Goal: Task Accomplishment & Management: Manage account settings

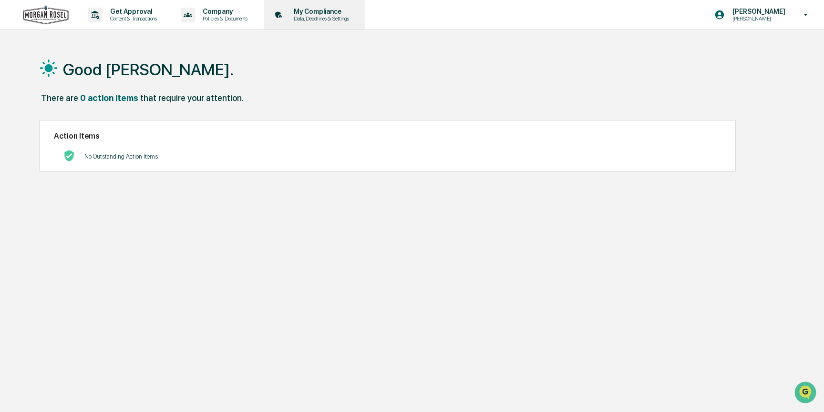
click at [314, 16] on p "Data, Deadlines & Settings" at bounding box center [320, 18] width 68 height 7
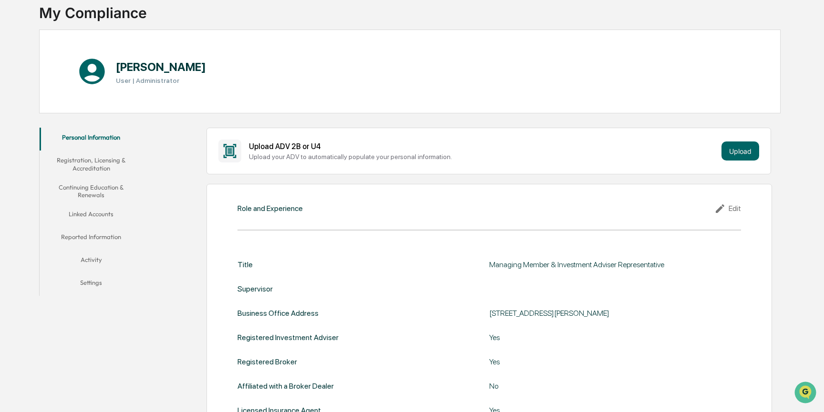
scroll to position [20, 0]
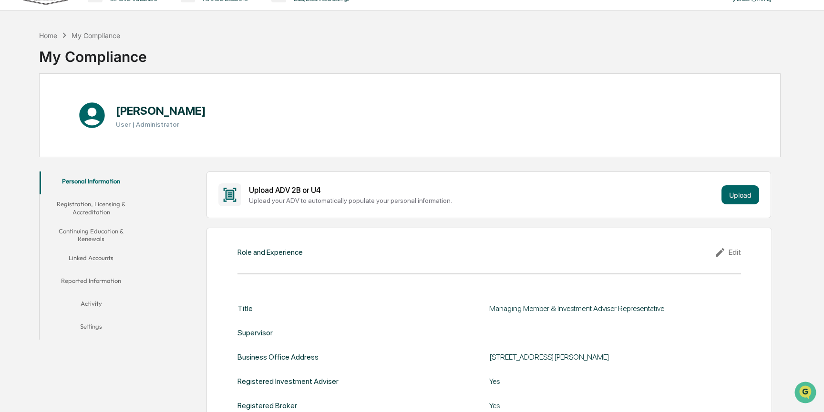
click at [110, 206] on button "Registration, Licensing & Accreditation" at bounding box center [91, 208] width 103 height 27
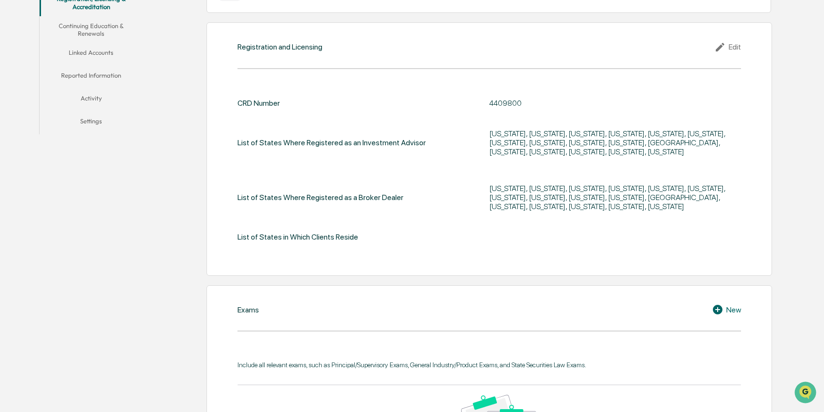
scroll to position [210, 0]
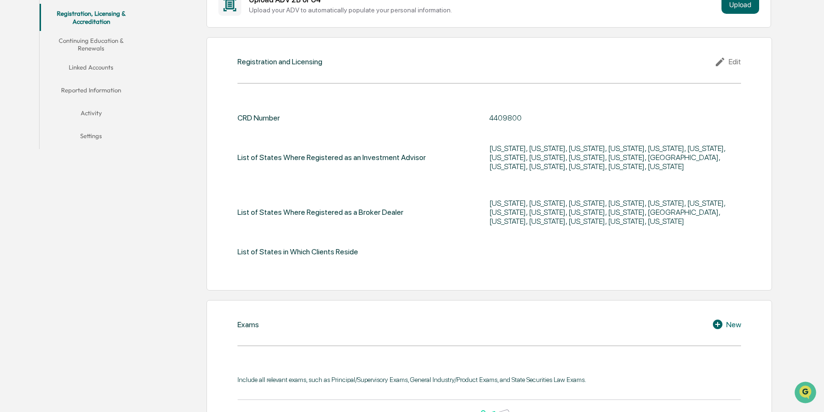
click at [737, 63] on div "Edit" at bounding box center [727, 61] width 27 height 11
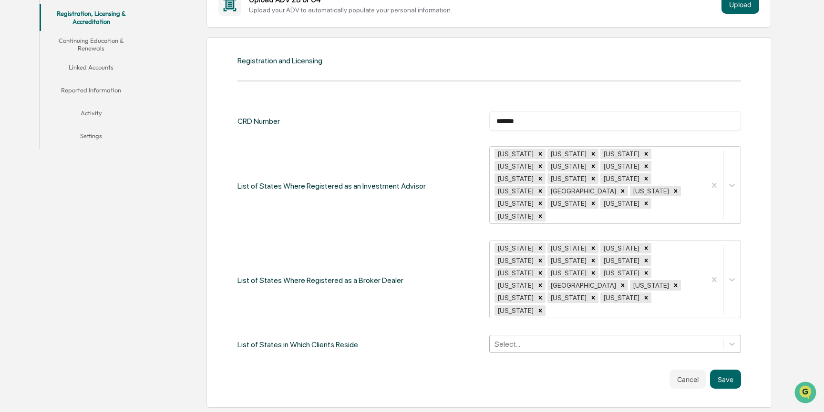
click at [519, 335] on div "Select..." at bounding box center [615, 344] width 252 height 18
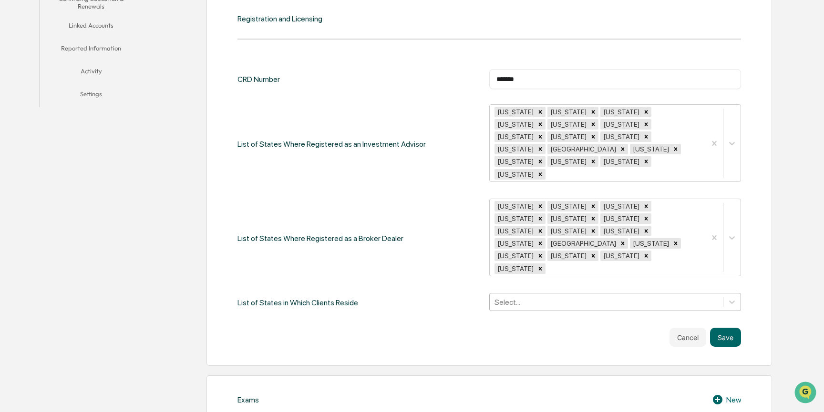
click at [539, 297] on div at bounding box center [606, 302] width 224 height 11
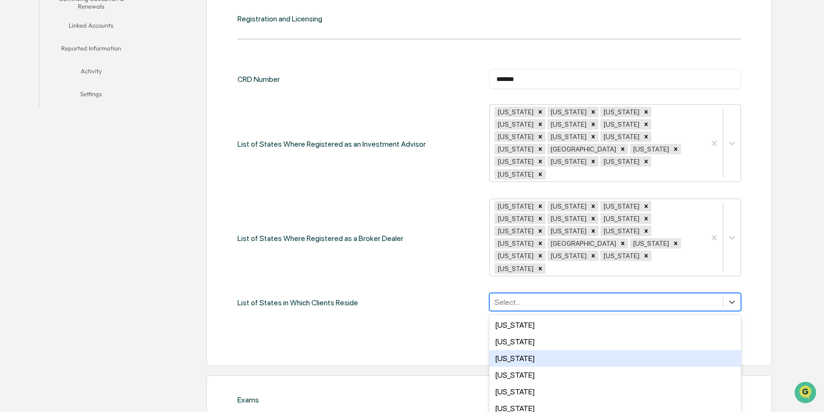
click at [515, 350] on div "[US_STATE]" at bounding box center [615, 358] width 252 height 17
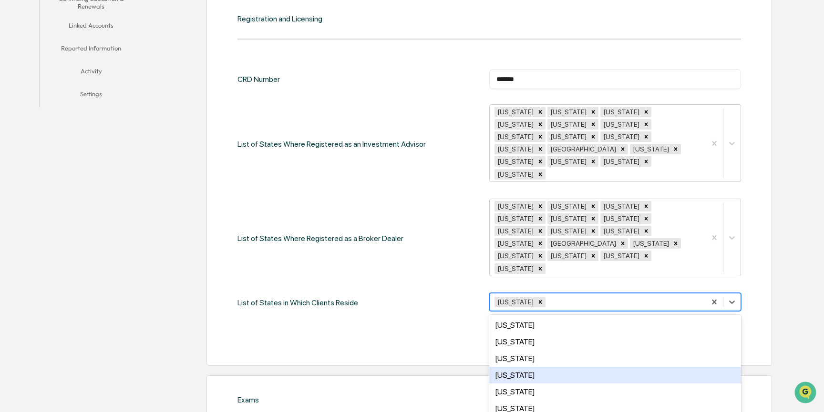
click at [514, 367] on div "[US_STATE]" at bounding box center [615, 375] width 252 height 17
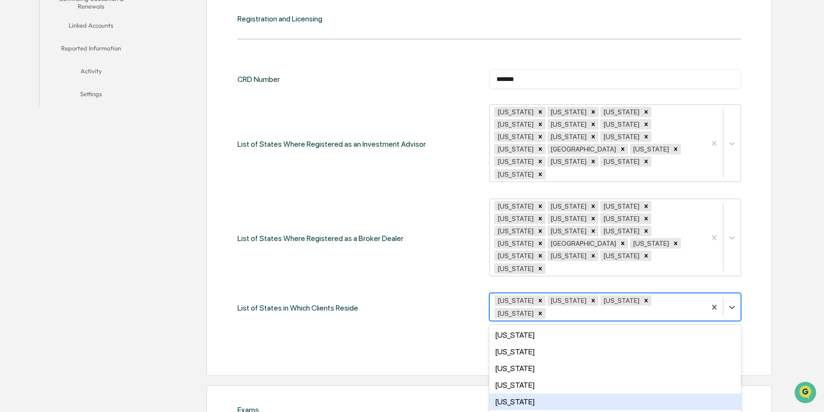
click at [511, 394] on div "[US_STATE]" at bounding box center [615, 402] width 252 height 17
click at [509, 394] on div "[US_STATE]" at bounding box center [615, 402] width 252 height 17
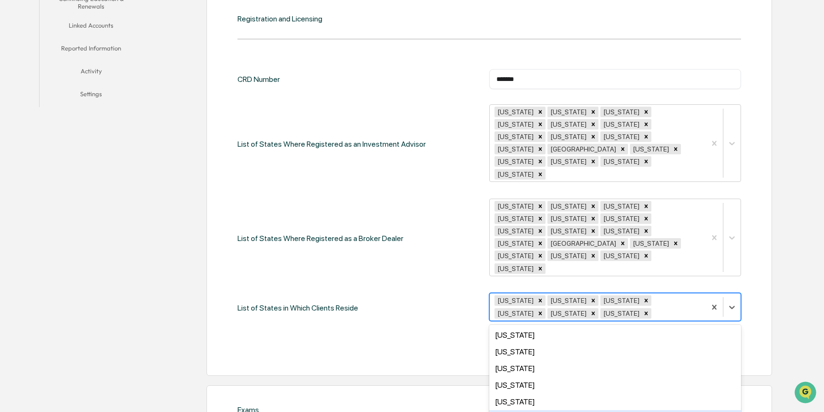
click at [507, 411] on div "[US_STATE]" at bounding box center [615, 419] width 252 height 17
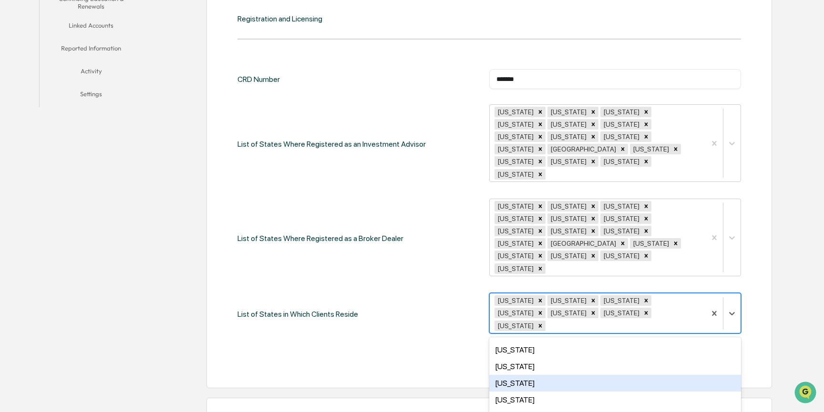
scroll to position [95, 0]
click at [514, 378] on div "[US_STATE]" at bounding box center [615, 386] width 252 height 17
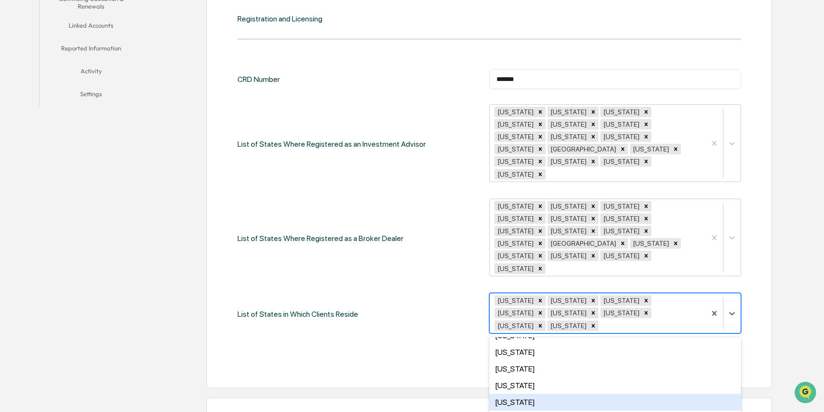
click at [525, 394] on div "[US_STATE]" at bounding box center [615, 402] width 252 height 17
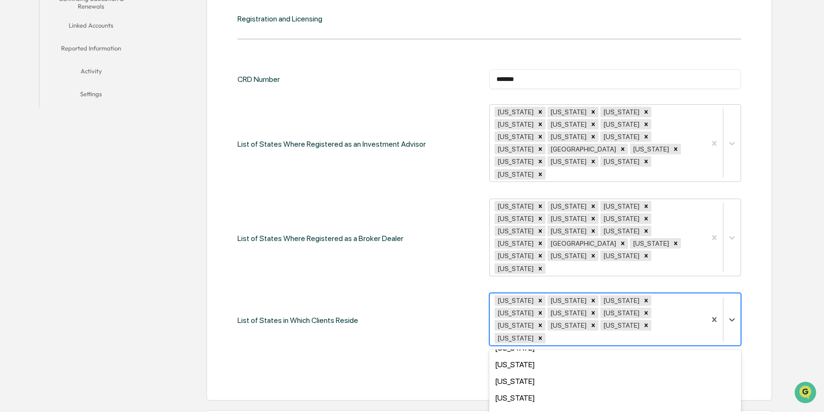
click at [527, 411] on div "[US_STATE]" at bounding box center [615, 419] width 252 height 17
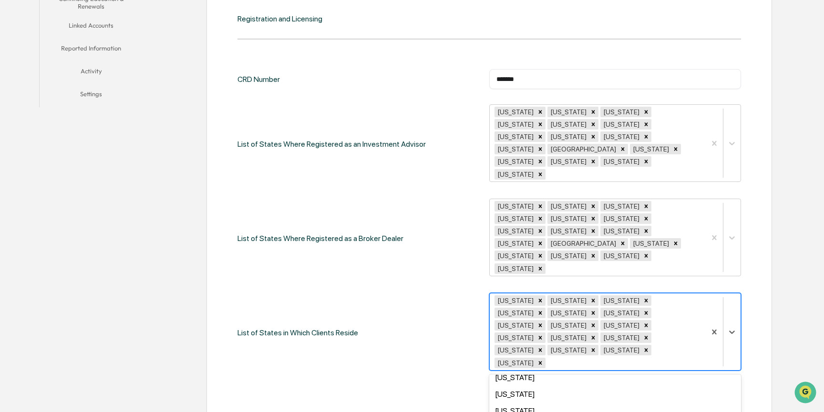
scroll to position [238, 0]
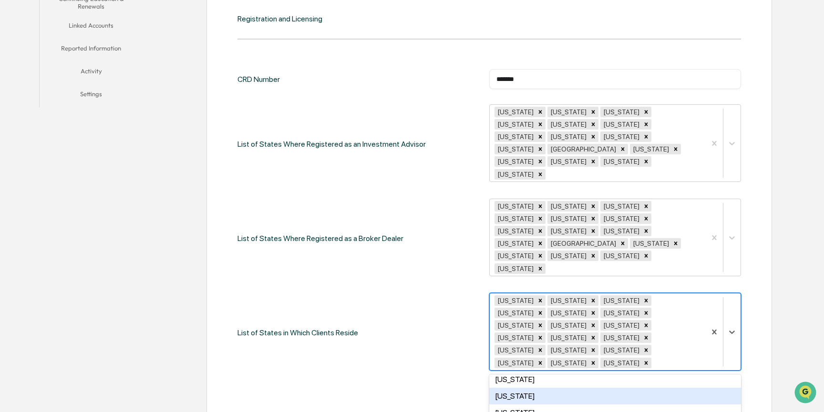
scroll to position [286, 0]
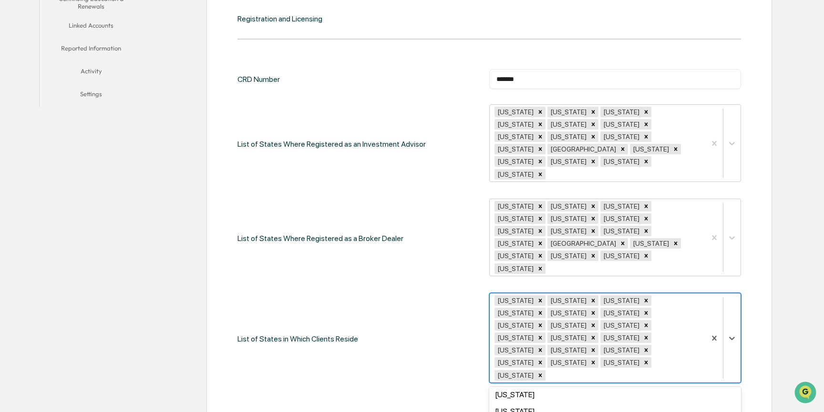
scroll to position [334, 0]
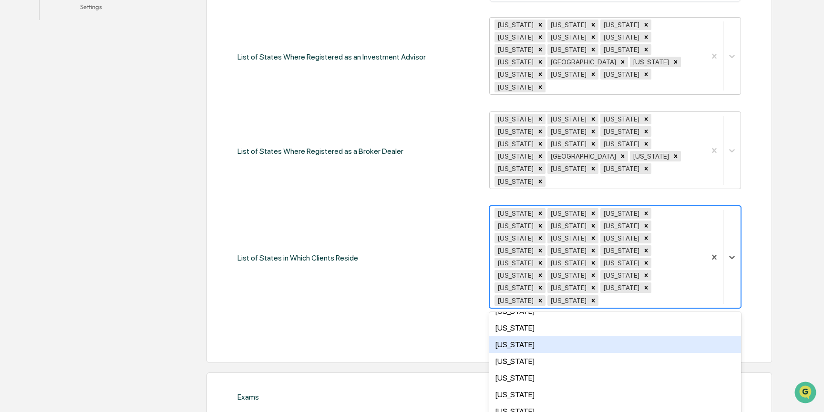
scroll to position [443, 0]
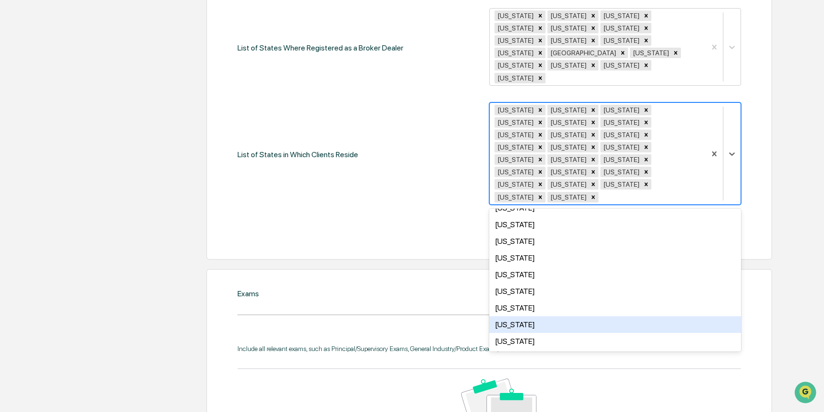
click at [530, 317] on div "[US_STATE]" at bounding box center [615, 325] width 252 height 17
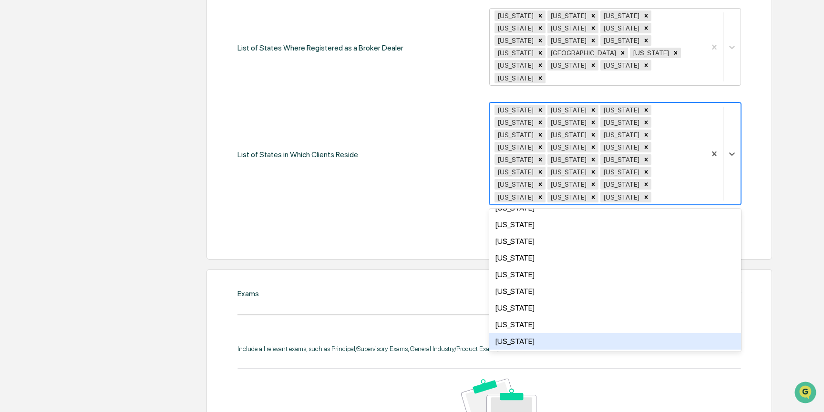
click at [526, 333] on div "[US_STATE]" at bounding box center [615, 341] width 252 height 17
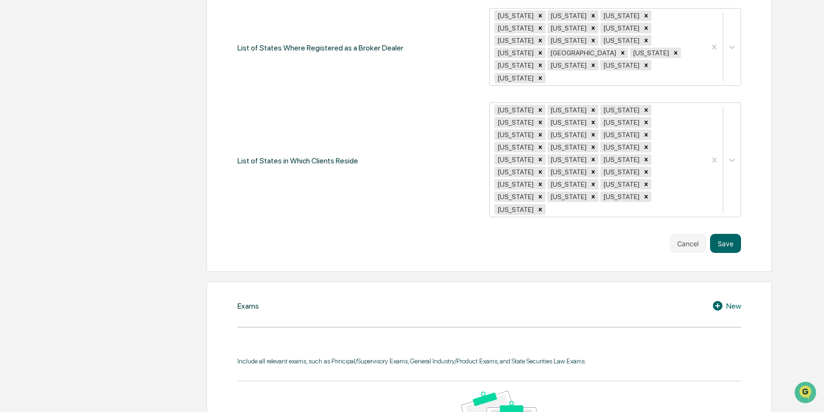
click at [432, 234] on div "Cancel Save" at bounding box center [488, 243] width 503 height 19
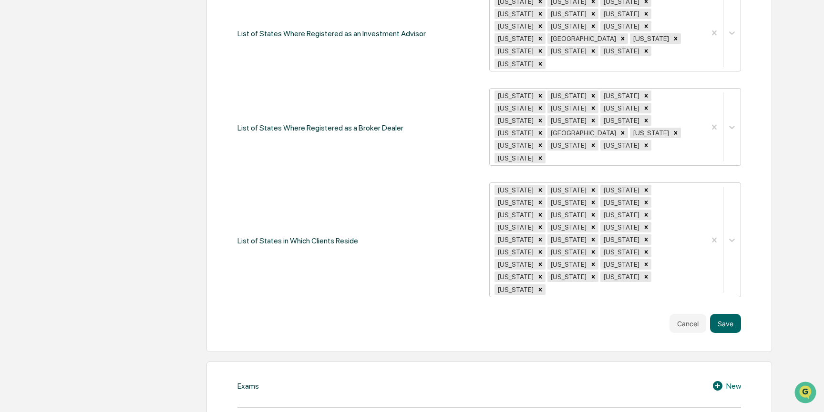
scroll to position [348, 0]
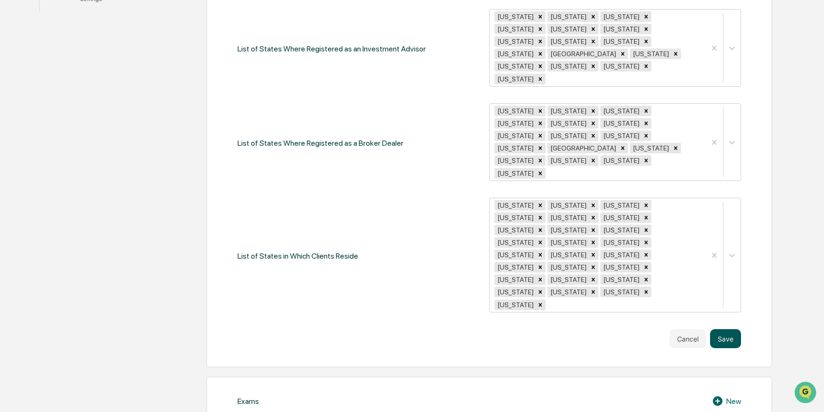
click at [729, 329] on button "Save" at bounding box center [725, 338] width 31 height 19
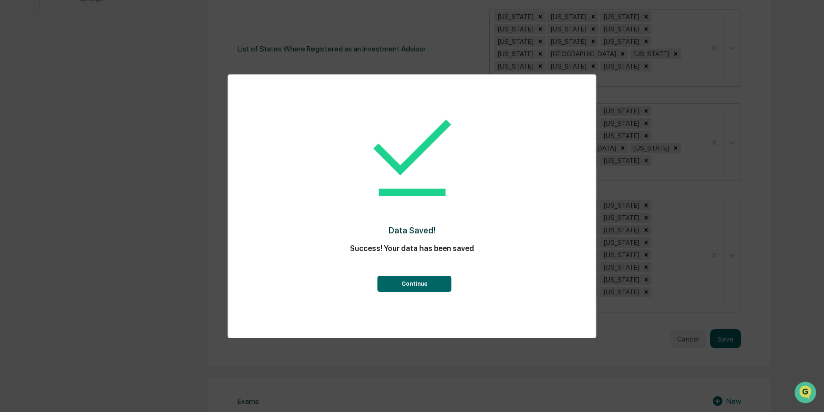
click at [440, 283] on button "Continue" at bounding box center [415, 284] width 74 height 16
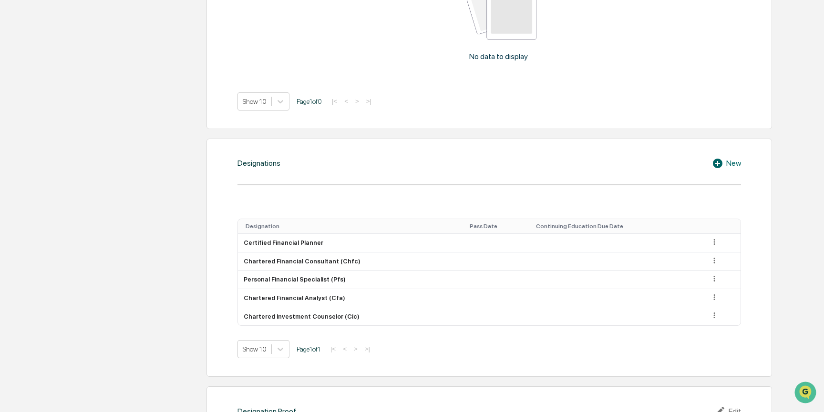
scroll to position [729, 0]
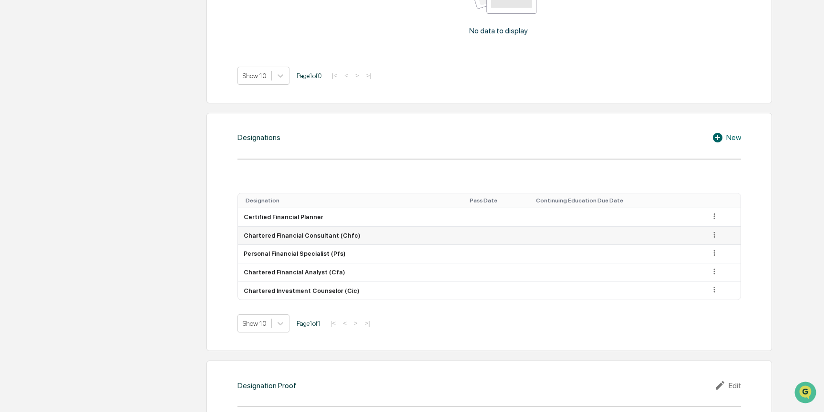
click at [712, 231] on icon at bounding box center [714, 235] width 9 height 9
click at [696, 256] on div "Delete" at bounding box center [703, 263] width 31 height 15
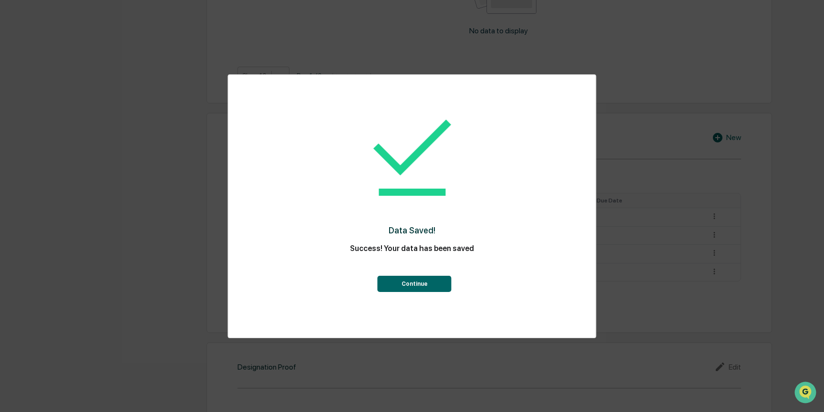
click at [422, 280] on button "Continue" at bounding box center [415, 284] width 74 height 16
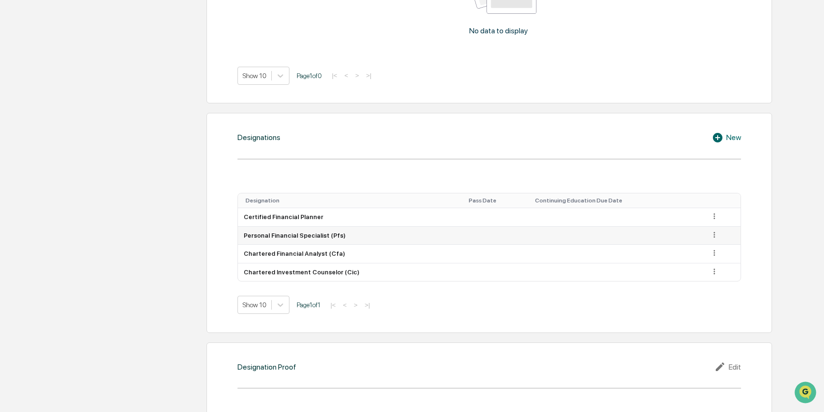
click at [710, 231] on icon at bounding box center [714, 235] width 9 height 9
click at [696, 256] on div "Delete" at bounding box center [703, 263] width 31 height 15
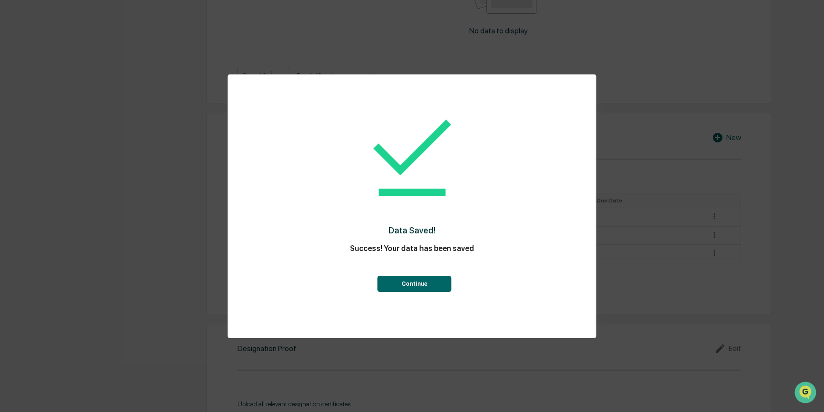
click at [422, 289] on button "Continue" at bounding box center [415, 284] width 74 height 16
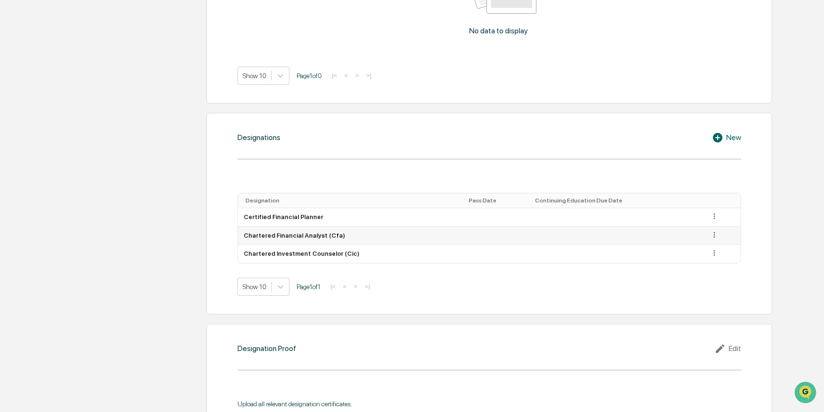
click at [710, 231] on icon at bounding box center [714, 235] width 9 height 9
click at [702, 256] on div "Delete" at bounding box center [703, 263] width 31 height 15
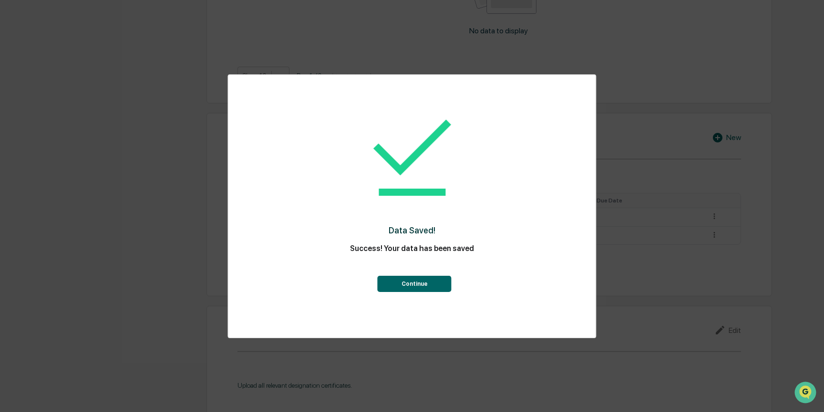
click at [440, 285] on button "Continue" at bounding box center [415, 284] width 74 height 16
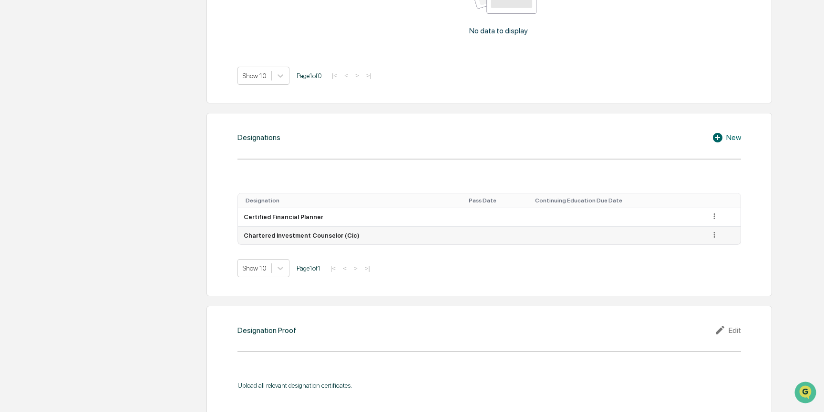
click at [710, 231] on icon at bounding box center [714, 235] width 9 height 9
click at [708, 256] on div "Delete" at bounding box center [703, 263] width 31 height 15
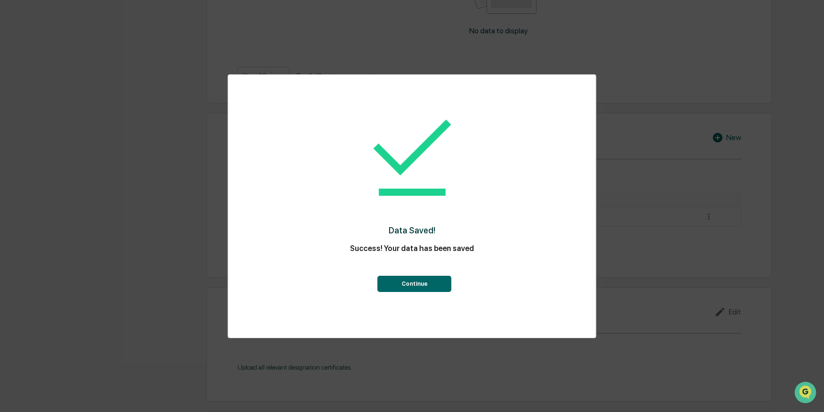
click at [765, 243] on div "Data Saved! Success! Your data has been saved Continue" at bounding box center [412, 206] width 824 height 412
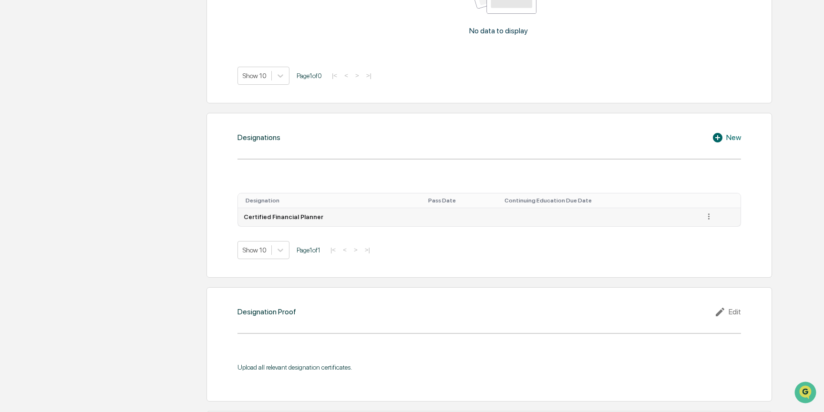
click at [708, 214] on icon at bounding box center [708, 217] width 1 height 6
click at [697, 223] on div "Edit" at bounding box center [698, 230] width 31 height 15
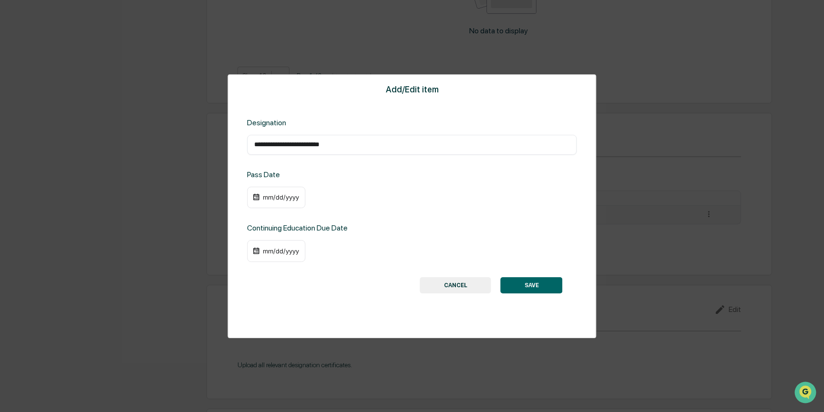
click at [286, 195] on div "mm/dd/yyyy" at bounding box center [281, 198] width 38 height 8
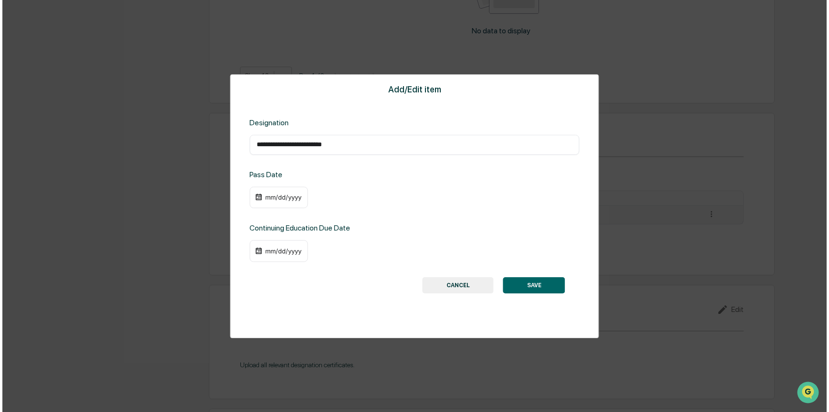
scroll to position [730, 0]
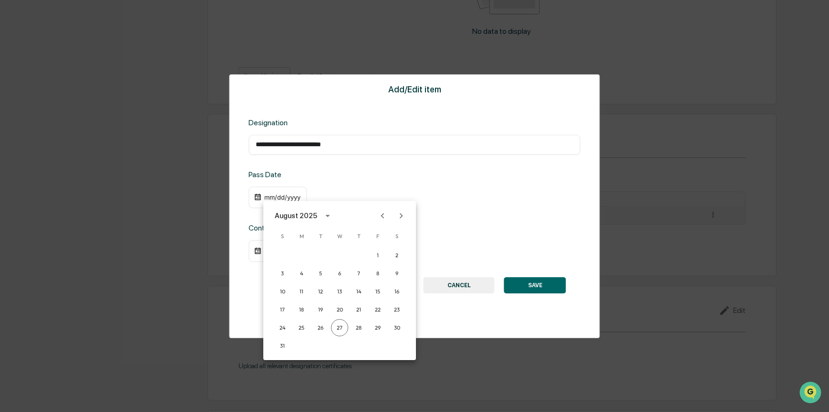
click at [313, 215] on div "August 2025" at bounding box center [296, 216] width 42 height 10
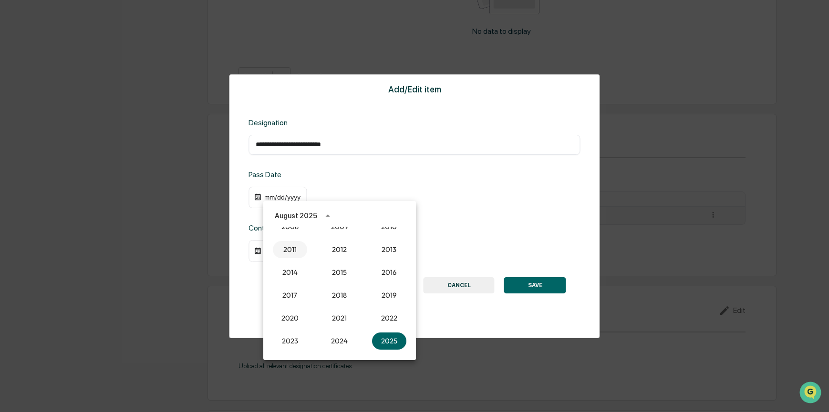
click at [289, 249] on button "2011" at bounding box center [290, 249] width 34 height 17
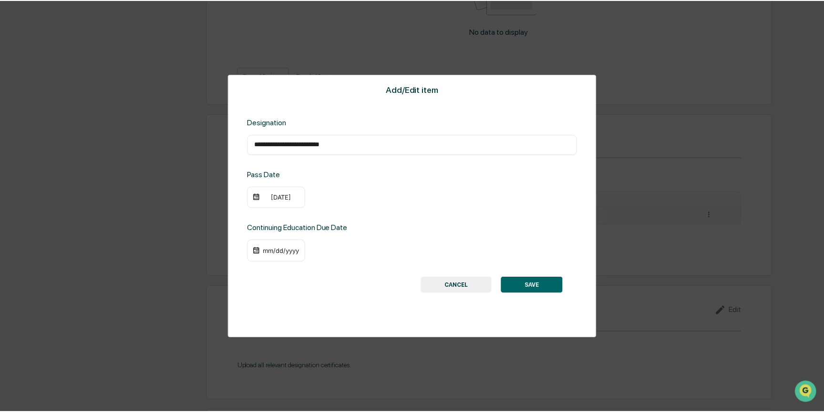
scroll to position [729, 0]
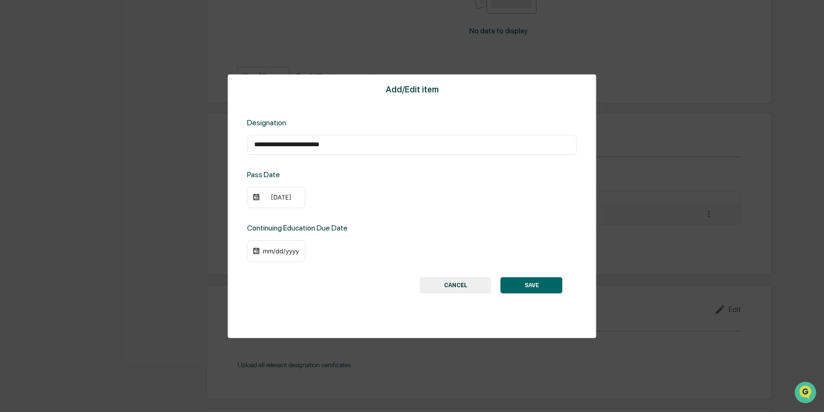
click at [277, 195] on div "[DATE]" at bounding box center [281, 198] width 38 height 8
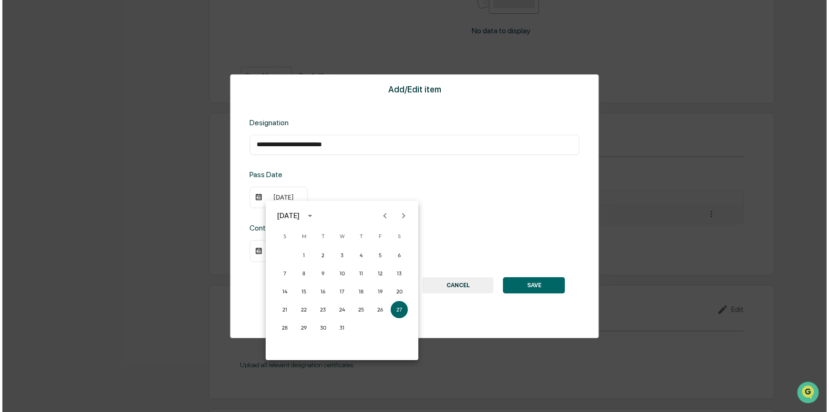
scroll to position [730, 0]
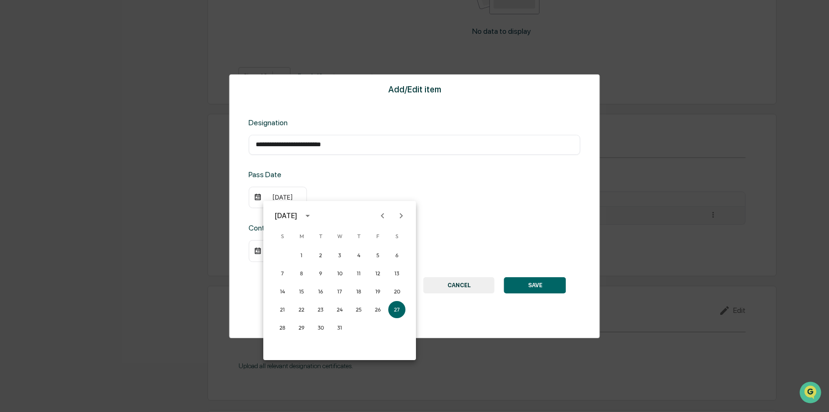
click at [381, 217] on icon "Previous month" at bounding box center [382, 216] width 10 height 10
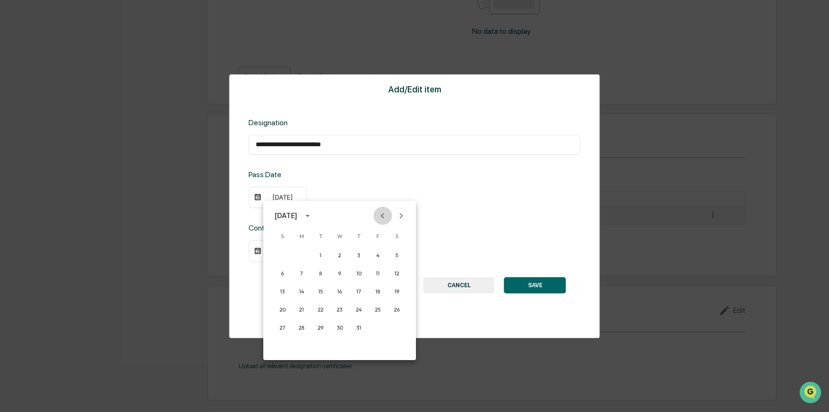
click at [381, 217] on icon "Previous month" at bounding box center [382, 216] width 10 height 10
click at [397, 215] on icon "Next month" at bounding box center [401, 216] width 10 height 10
click at [394, 256] on button "1" at bounding box center [396, 255] width 17 height 17
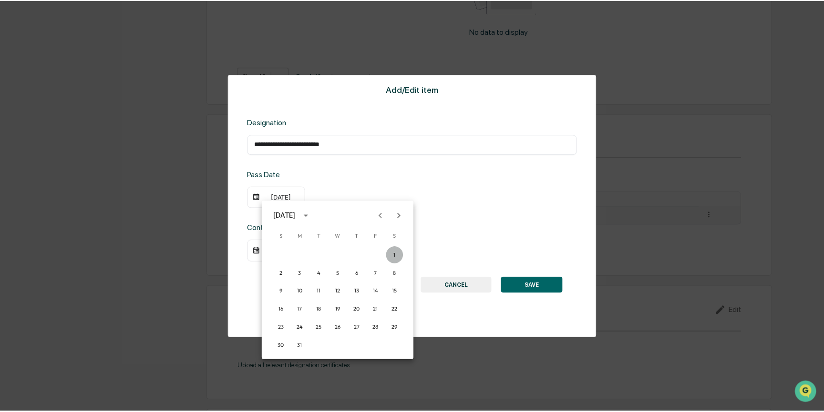
scroll to position [729, 0]
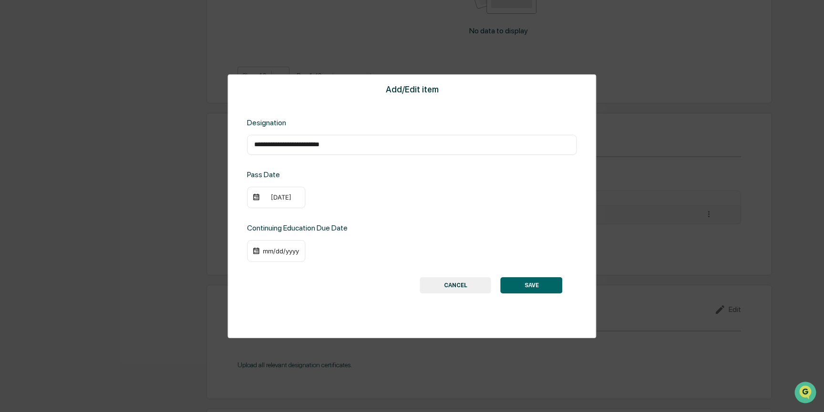
click at [526, 287] on button "SAVE" at bounding box center [532, 285] width 62 height 16
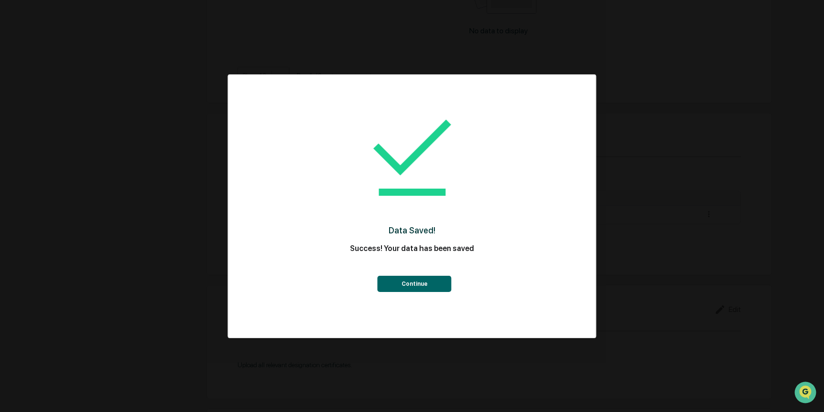
click at [421, 277] on button "Continue" at bounding box center [415, 284] width 74 height 16
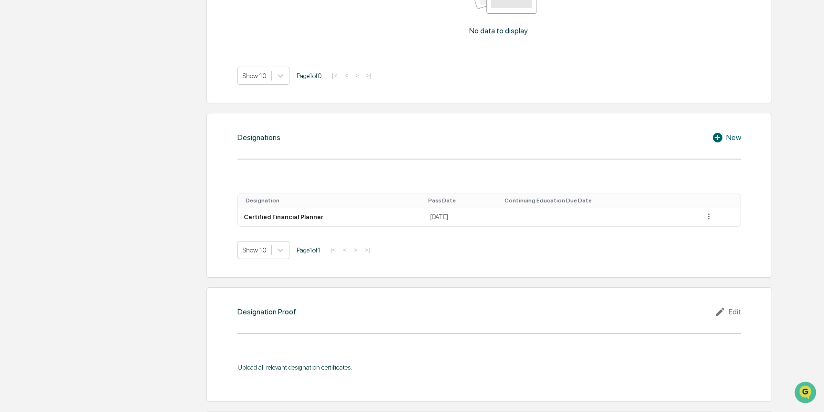
click at [730, 132] on div "New" at bounding box center [726, 137] width 29 height 11
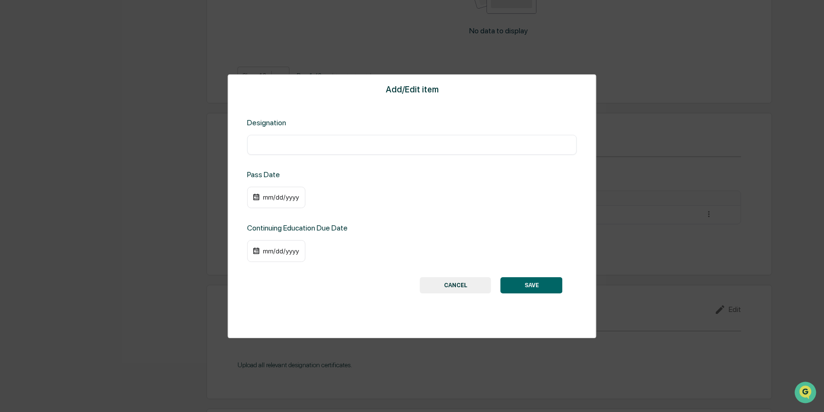
click at [313, 147] on input "text" at bounding box center [411, 145] width 315 height 10
type input "**********"
click at [284, 195] on div "mm/dd/yyyy" at bounding box center [281, 198] width 38 height 8
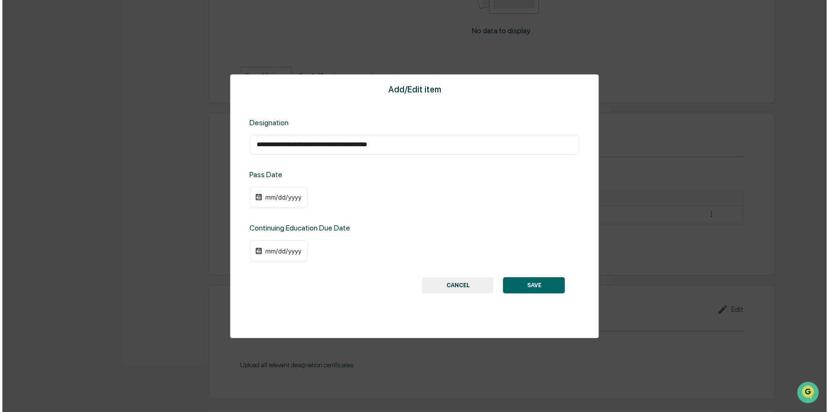
scroll to position [730, 0]
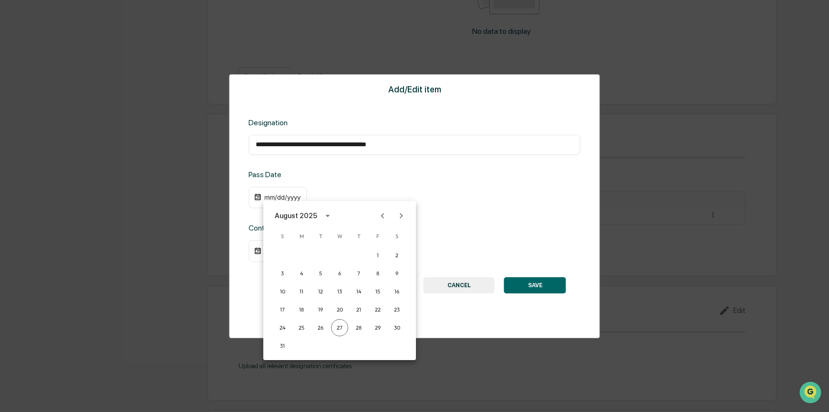
click at [307, 217] on div "August 2025" at bounding box center [296, 216] width 42 height 10
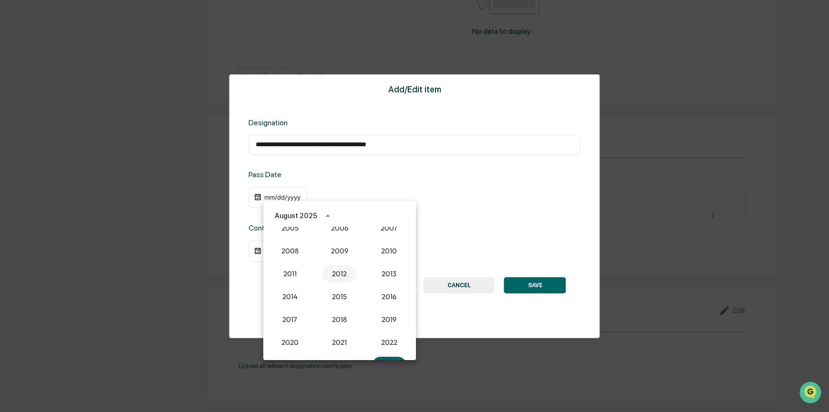
scroll to position [788, 0]
click at [384, 268] on button "2010" at bounding box center [389, 274] width 34 height 17
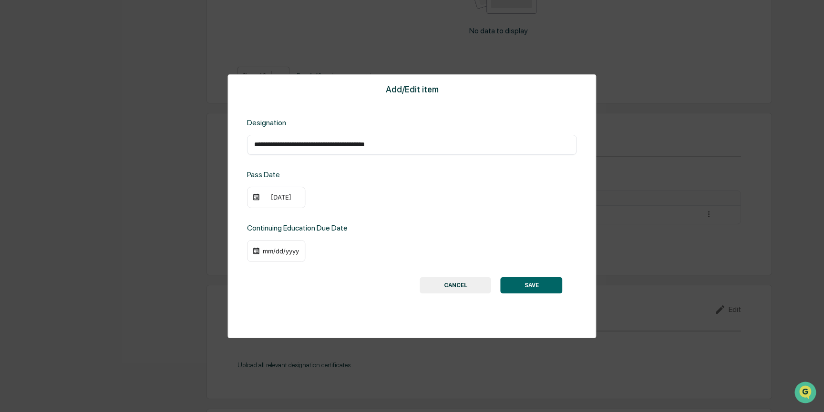
click at [290, 199] on div "[DATE]" at bounding box center [281, 198] width 38 height 8
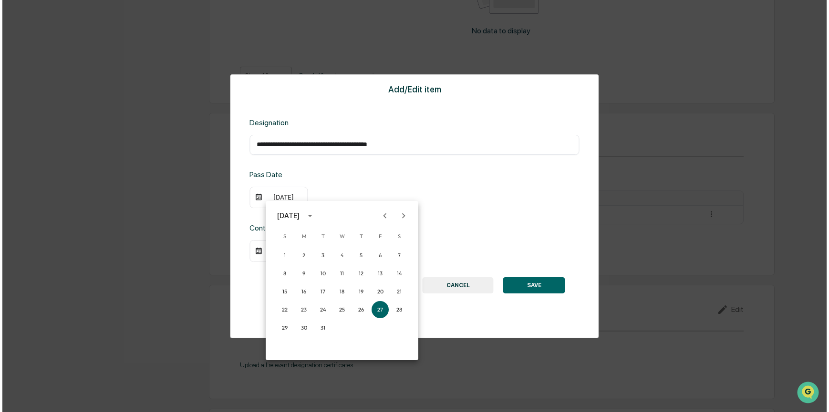
scroll to position [730, 0]
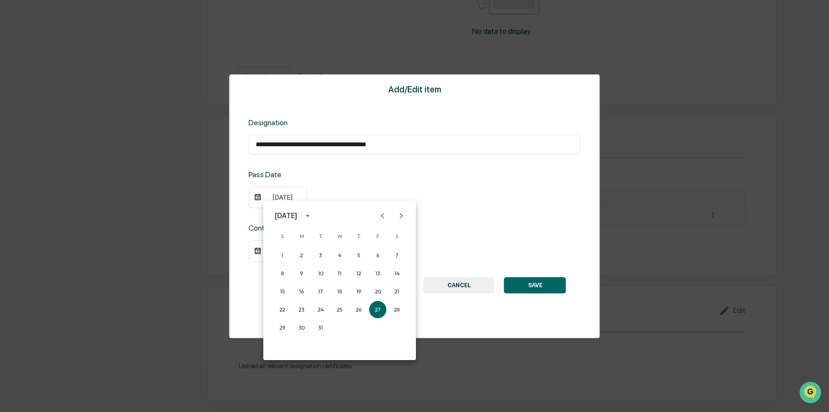
click at [382, 215] on icon "Previous month" at bounding box center [382, 215] width 3 height 5
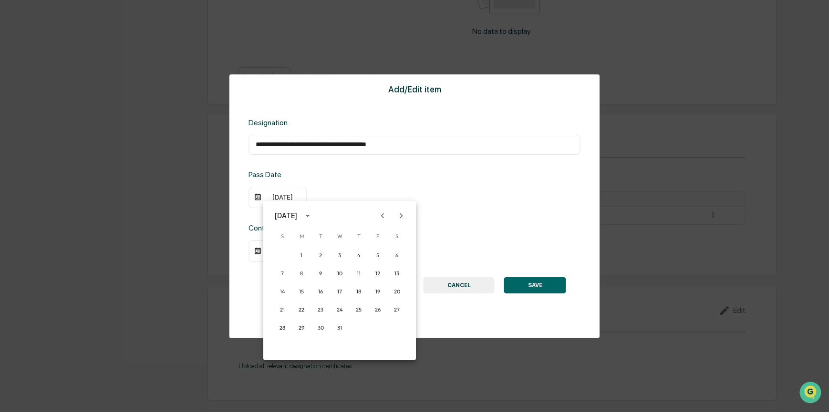
click at [382, 215] on icon "Previous month" at bounding box center [382, 215] width 3 height 5
click at [376, 254] on button "1" at bounding box center [377, 255] width 17 height 17
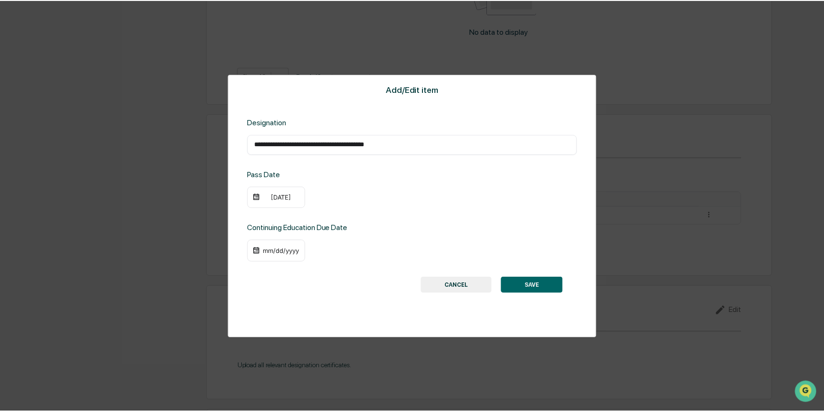
scroll to position [729, 0]
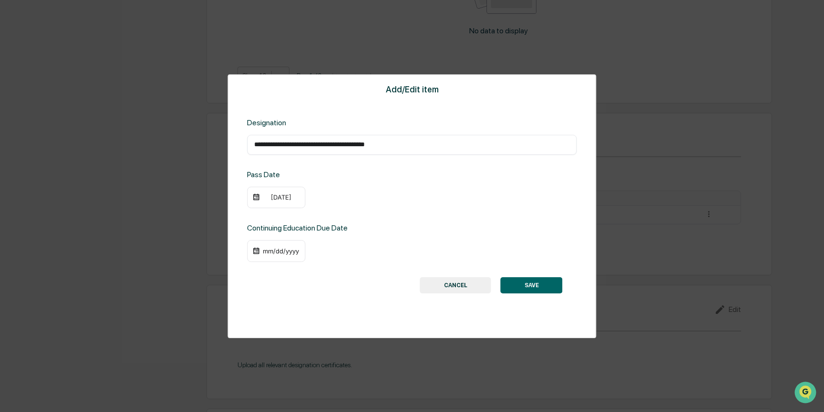
click at [531, 287] on button "SAVE" at bounding box center [532, 285] width 62 height 16
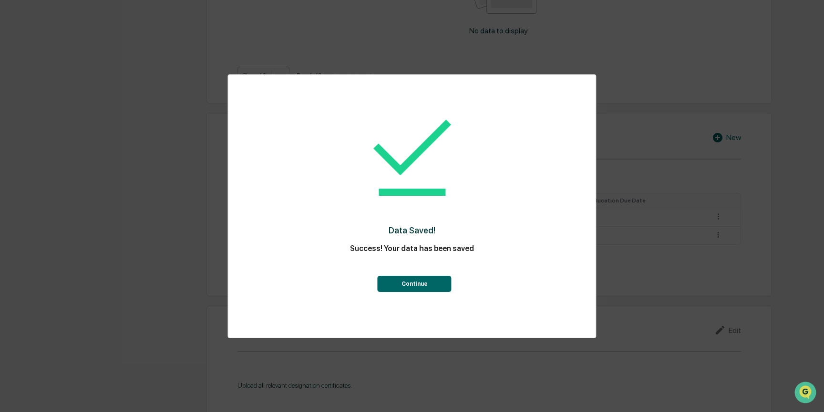
click at [423, 287] on button "Continue" at bounding box center [415, 284] width 74 height 16
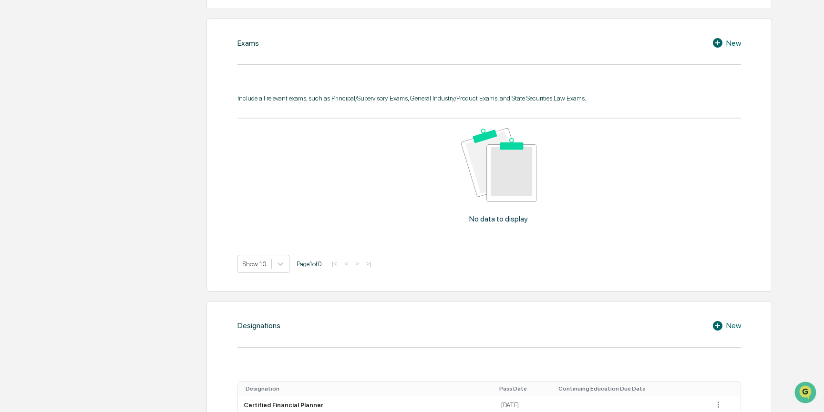
scroll to position [538, 0]
click at [731, 40] on div "New" at bounding box center [726, 45] width 29 height 11
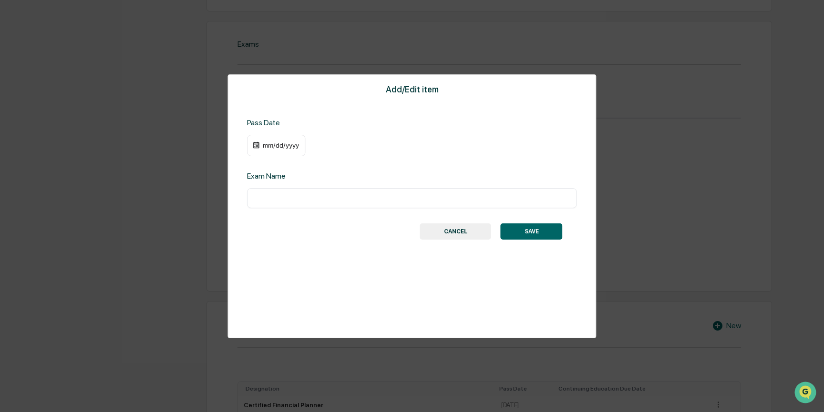
click at [272, 149] on div "mm/dd/yyyy" at bounding box center [281, 146] width 38 height 8
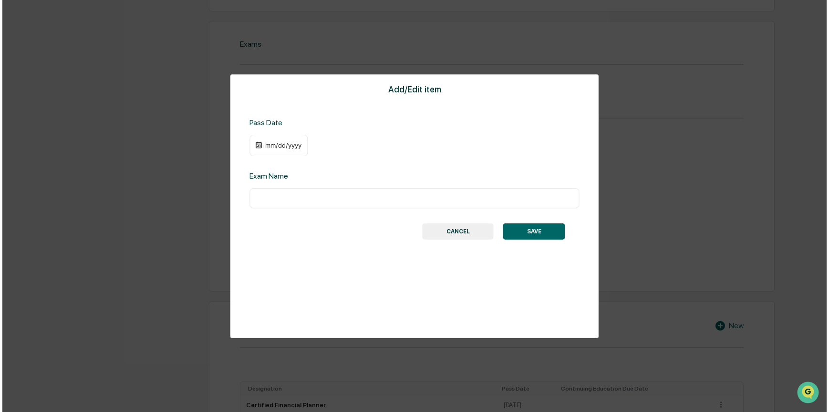
scroll to position [539, 0]
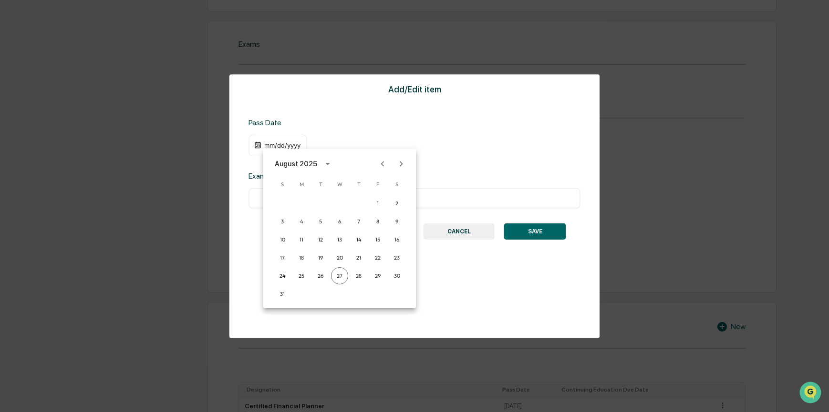
click at [300, 163] on div "August 2025" at bounding box center [296, 164] width 42 height 10
click at [386, 198] on button "2013" at bounding box center [389, 197] width 34 height 17
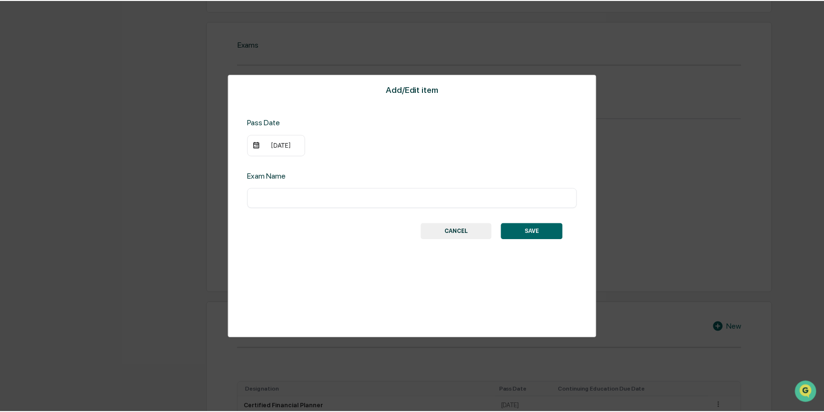
scroll to position [538, 0]
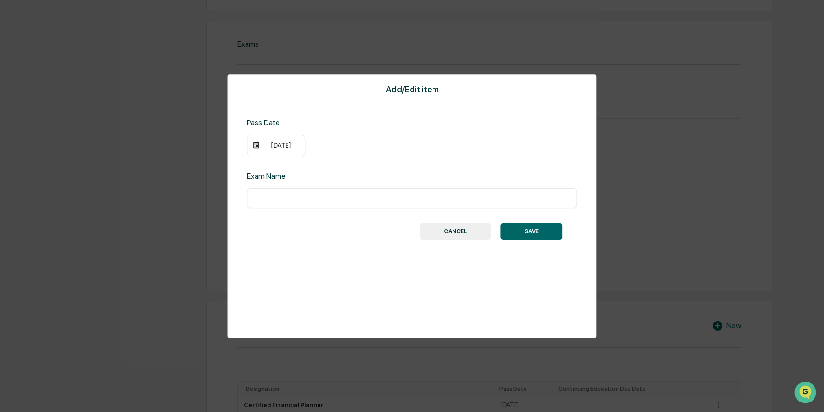
click at [288, 147] on div "[DATE]" at bounding box center [281, 146] width 38 height 8
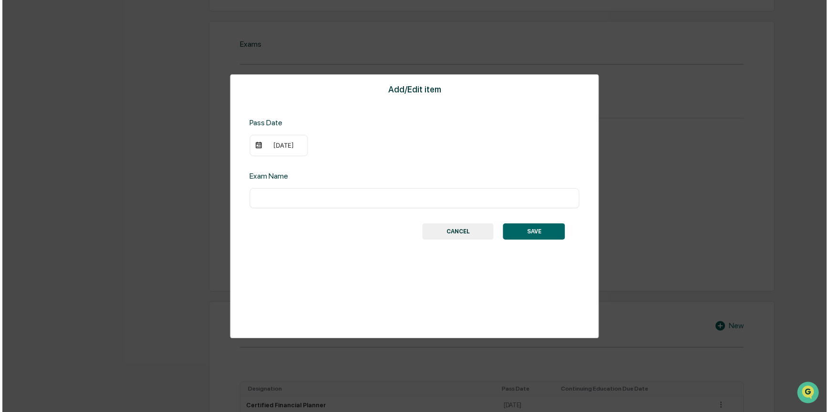
scroll to position [539, 0]
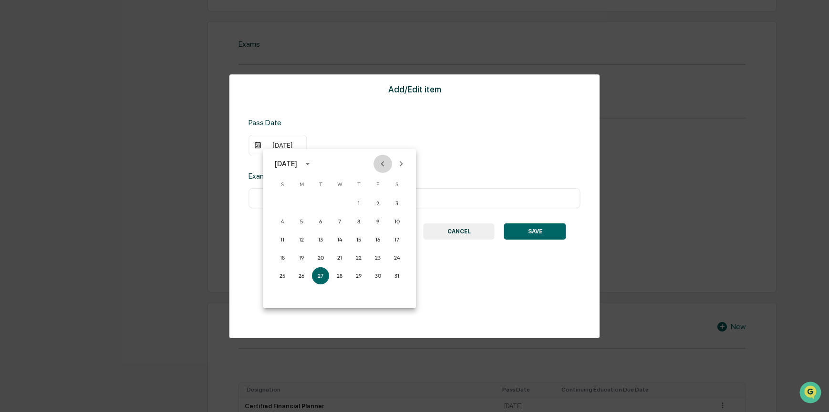
click at [384, 162] on icon "Previous month" at bounding box center [382, 164] width 10 height 10
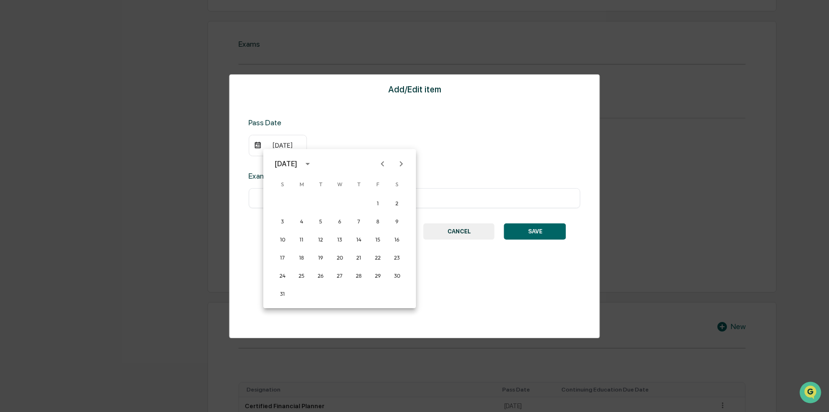
click at [384, 162] on icon "Previous month" at bounding box center [382, 164] width 10 height 10
click at [317, 204] on button "1" at bounding box center [320, 203] width 17 height 17
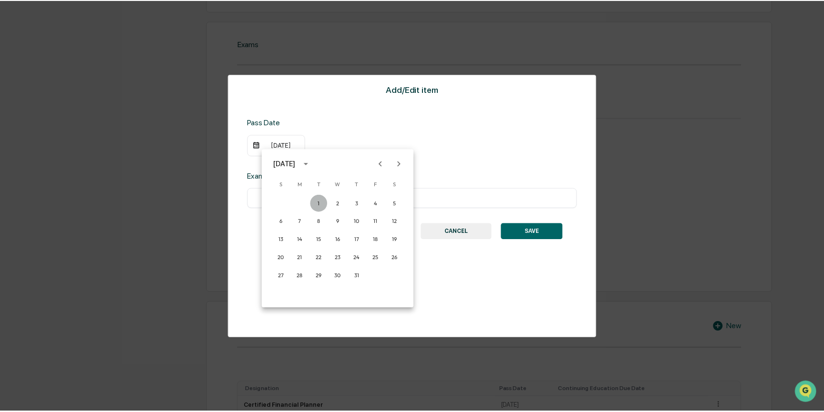
scroll to position [538, 0]
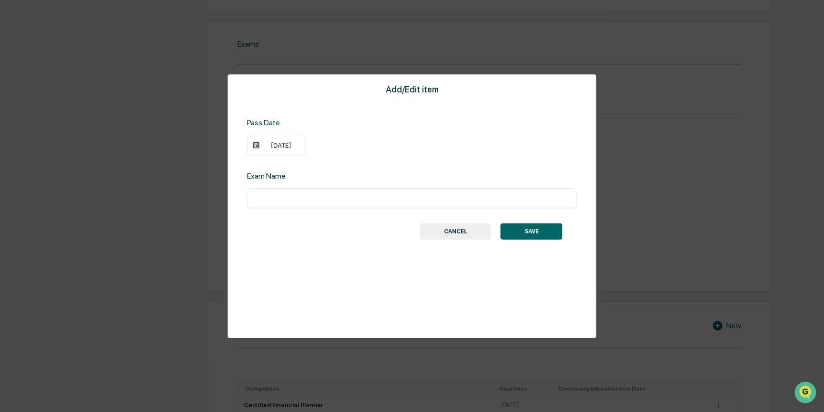
click at [271, 196] on input "text" at bounding box center [411, 199] width 315 height 10
type input "********"
click at [535, 228] on button "SAVE" at bounding box center [532, 232] width 62 height 16
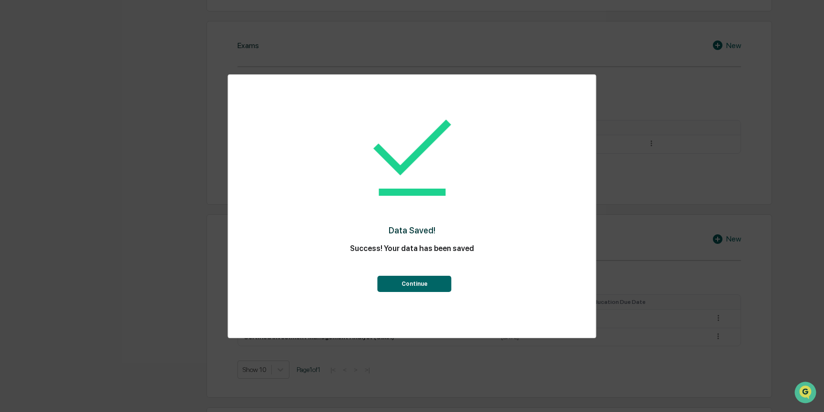
click at [408, 284] on button "Continue" at bounding box center [415, 284] width 74 height 16
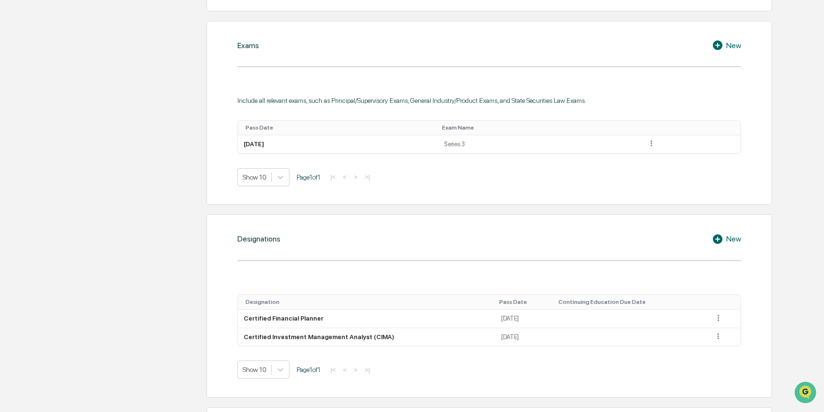
click at [730, 40] on div "New" at bounding box center [726, 45] width 29 height 11
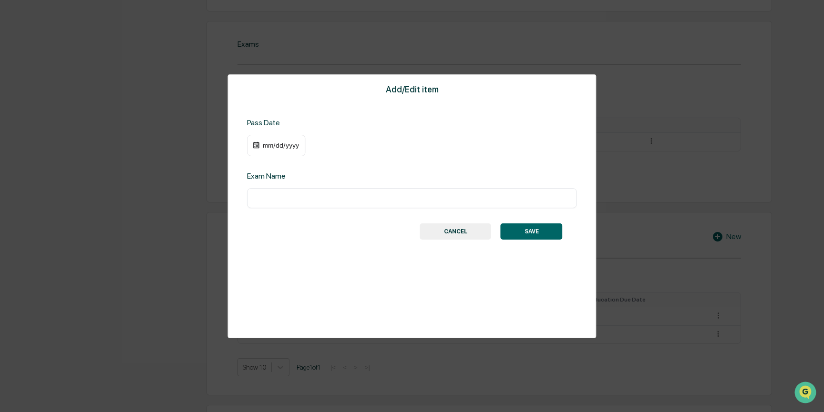
click at [289, 146] on div "mm/dd/yyyy" at bounding box center [281, 146] width 38 height 8
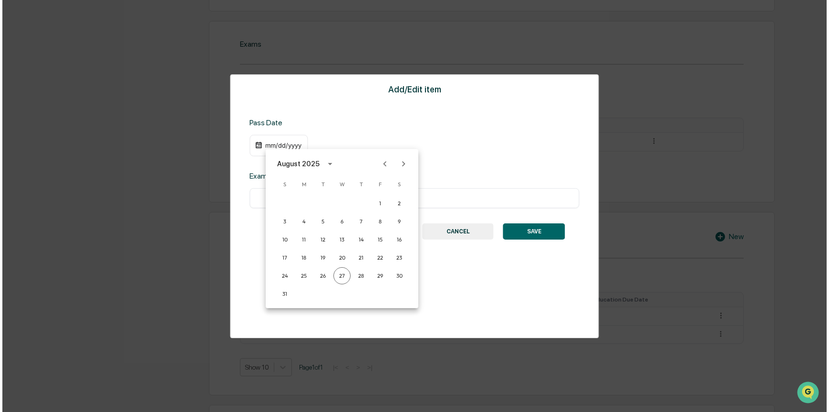
scroll to position [539, 0]
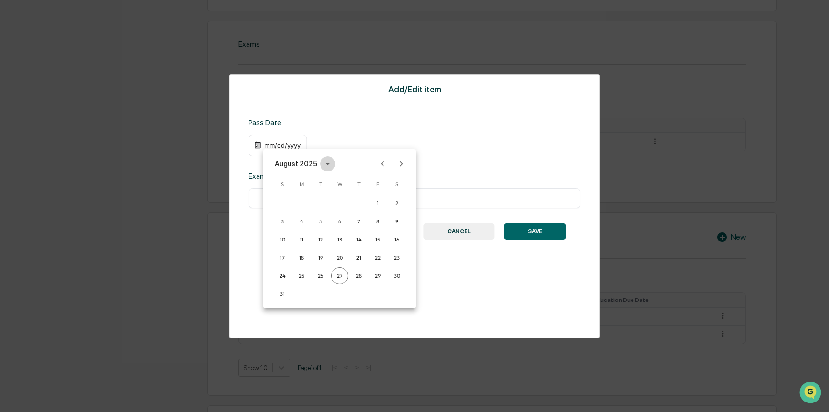
click at [322, 163] on icon "calendar view is open, switch to year view" at bounding box center [327, 164] width 10 height 10
click at [386, 225] on button "2010" at bounding box center [389, 222] width 34 height 17
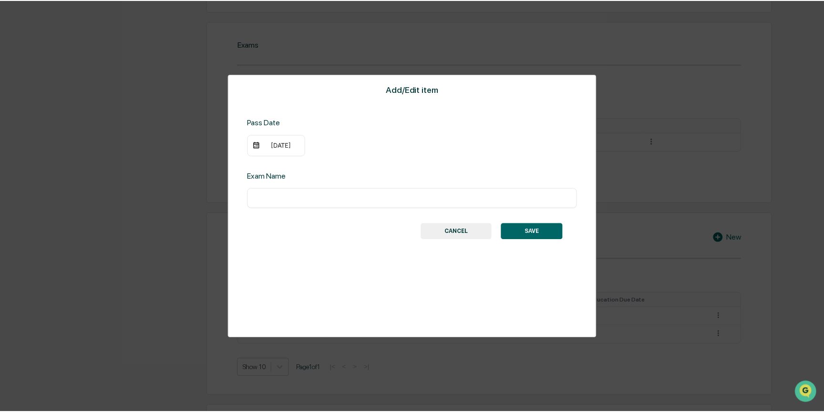
scroll to position [538, 0]
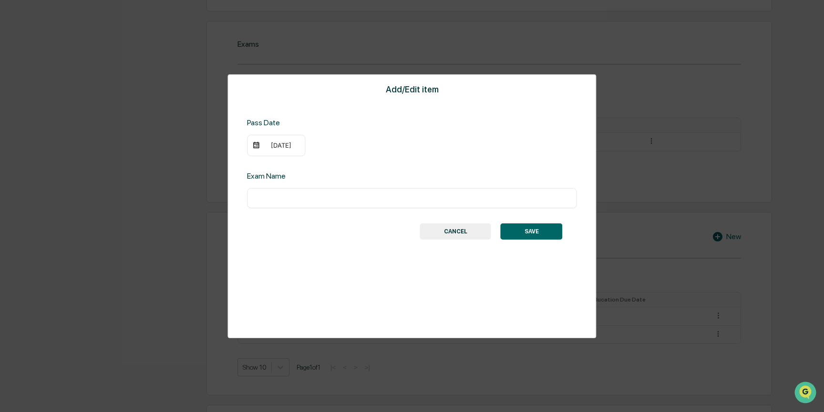
click at [273, 147] on div "[DATE]" at bounding box center [281, 146] width 38 height 8
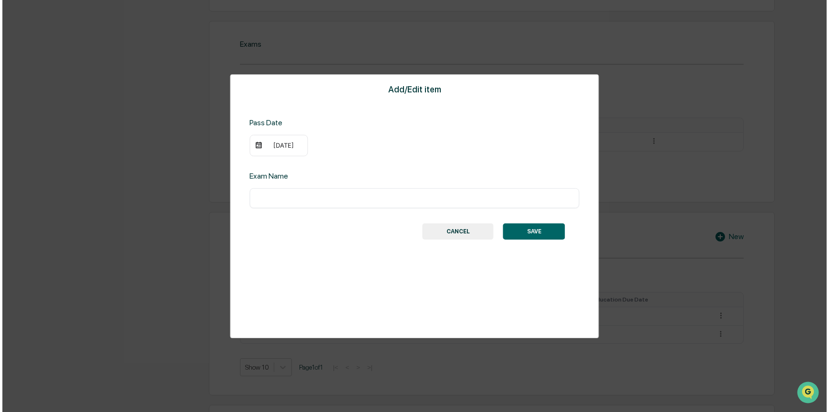
scroll to position [539, 0]
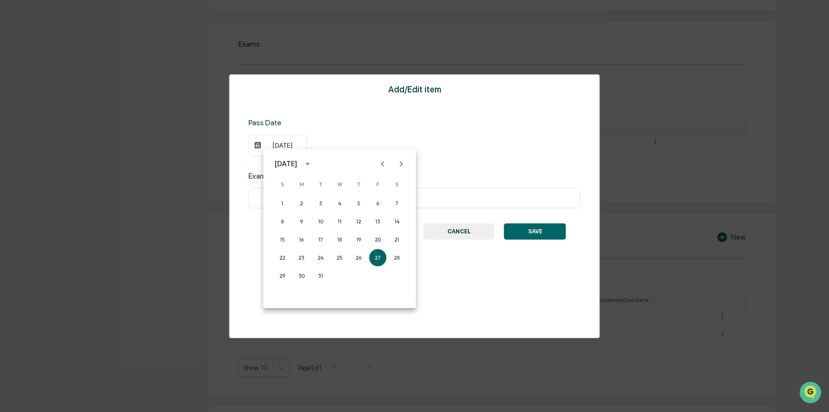
click at [383, 163] on icon "Previous month" at bounding box center [382, 163] width 3 height 5
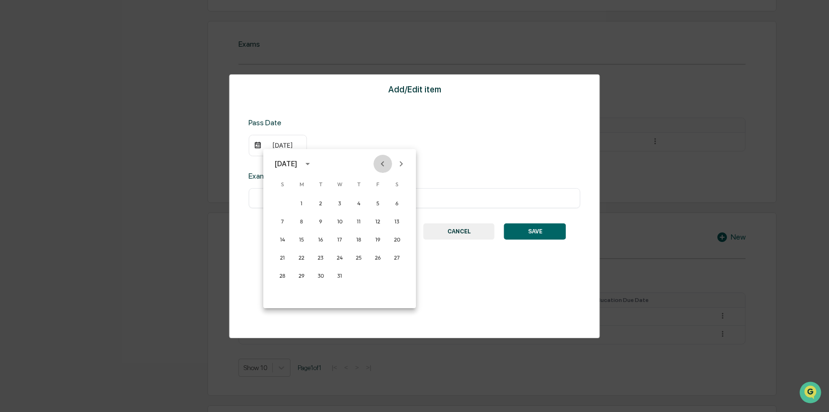
click at [383, 163] on icon "Previous month" at bounding box center [382, 163] width 3 height 5
click at [375, 201] on button "1" at bounding box center [377, 203] width 17 height 17
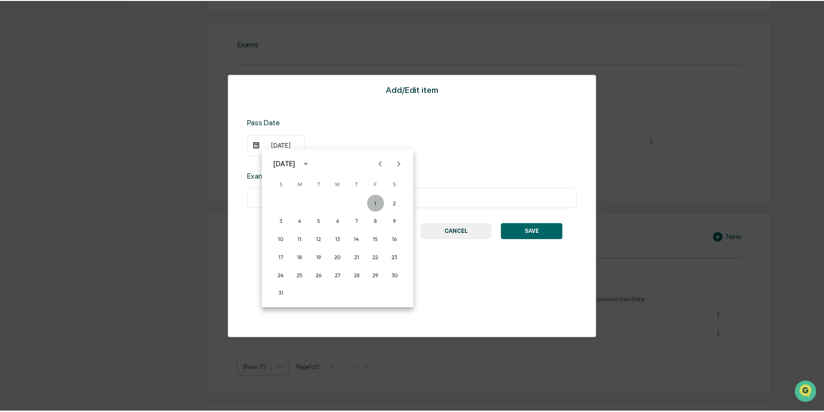
scroll to position [538, 0]
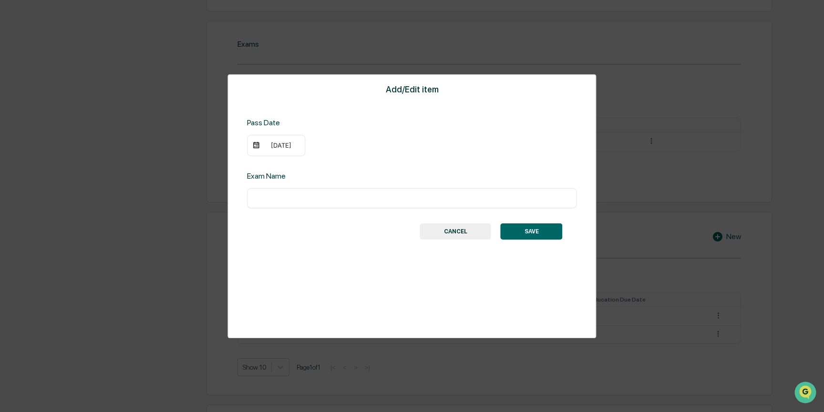
click at [288, 200] on input "text" at bounding box center [411, 199] width 315 height 10
type input "*********"
click at [534, 229] on button "SAVE" at bounding box center [532, 232] width 62 height 16
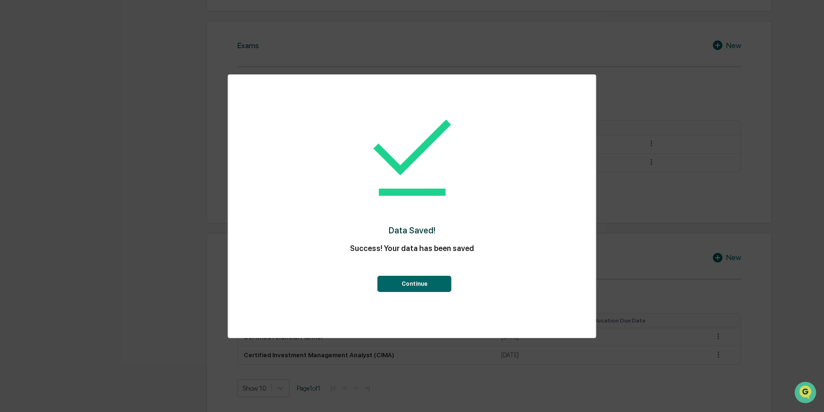
click at [414, 283] on button "Continue" at bounding box center [415, 284] width 74 height 16
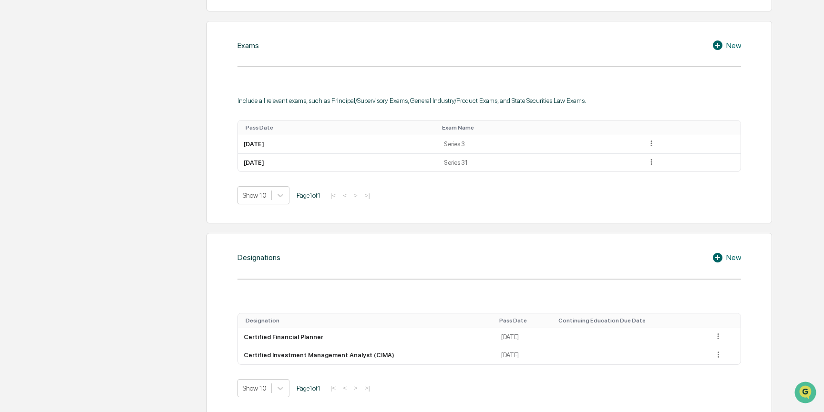
click at [734, 40] on div "New" at bounding box center [726, 45] width 29 height 11
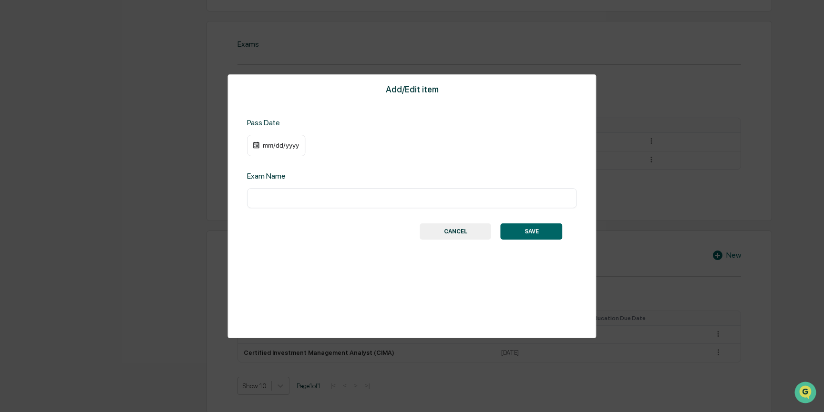
click at [284, 147] on div "mm/dd/yyyy" at bounding box center [281, 146] width 38 height 8
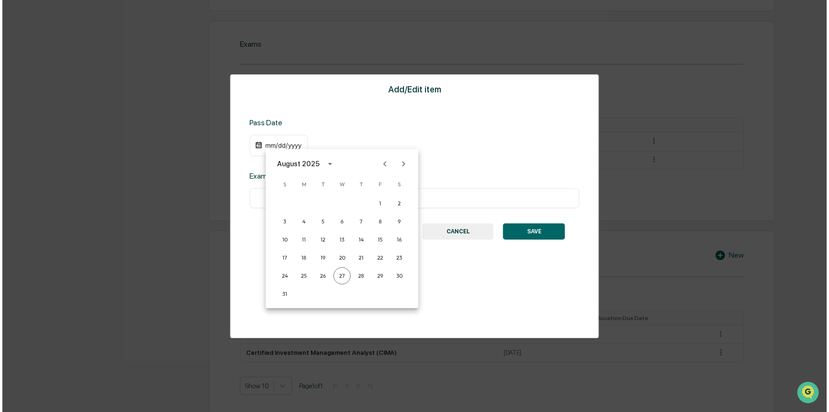
scroll to position [539, 0]
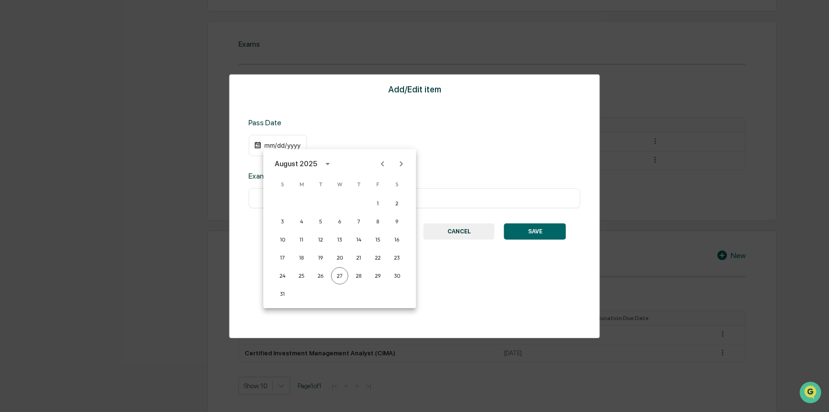
click at [301, 163] on div "August 2025" at bounding box center [296, 164] width 42 height 10
click at [384, 196] on button "2007" at bounding box center [389, 199] width 34 height 17
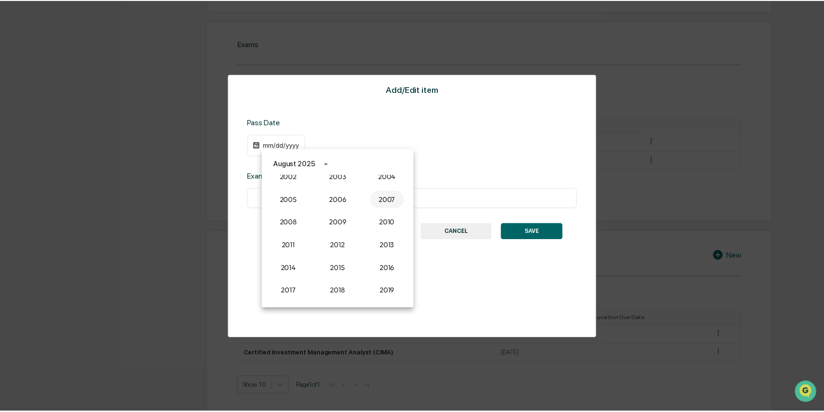
scroll to position [538, 0]
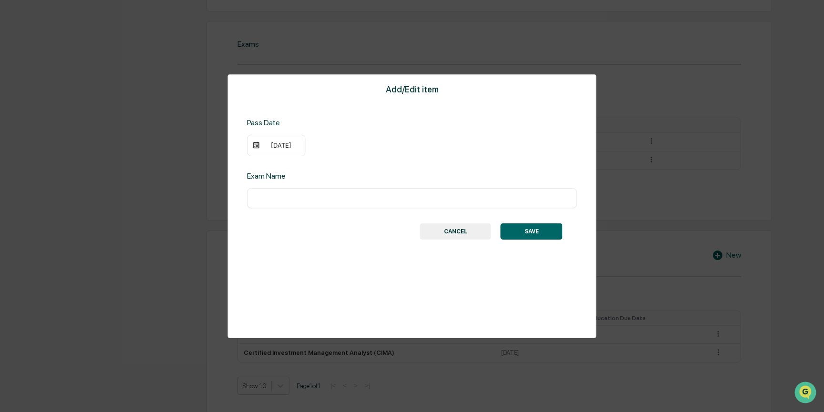
click at [278, 148] on div "[DATE]" at bounding box center [281, 146] width 38 height 8
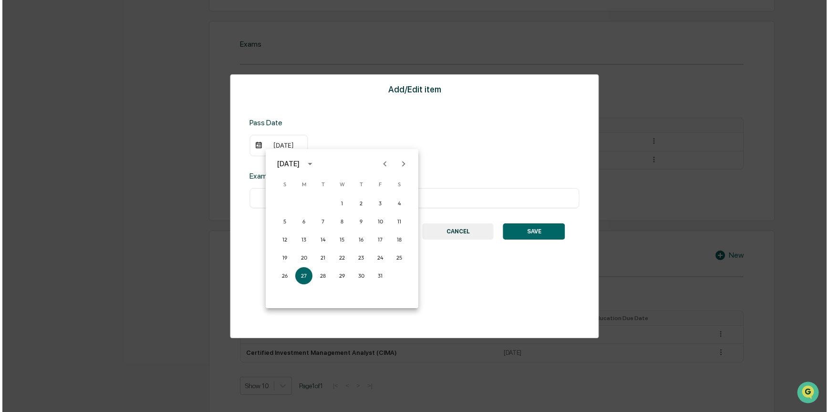
scroll to position [539, 0]
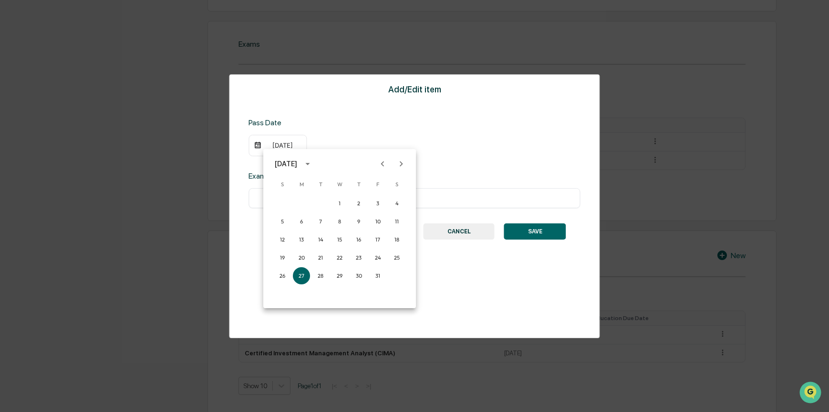
click at [385, 164] on icon "Previous month" at bounding box center [382, 164] width 10 height 10
click at [384, 164] on icon "Previous month" at bounding box center [382, 164] width 10 height 10
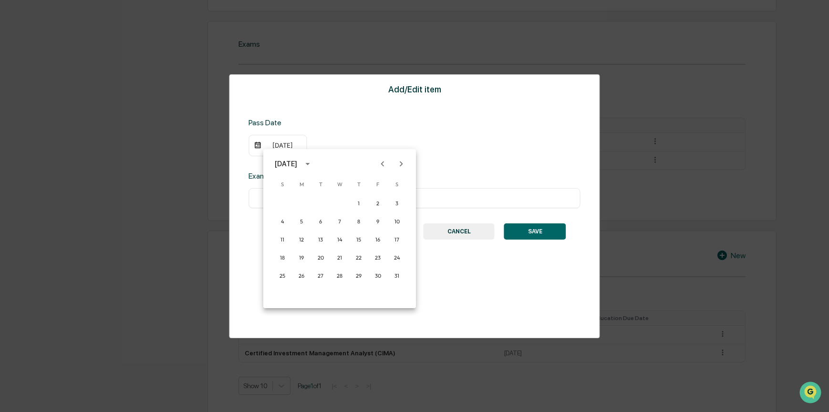
click at [384, 164] on icon "Previous month" at bounding box center [382, 164] width 10 height 10
click at [301, 202] on button "1" at bounding box center [301, 203] width 17 height 17
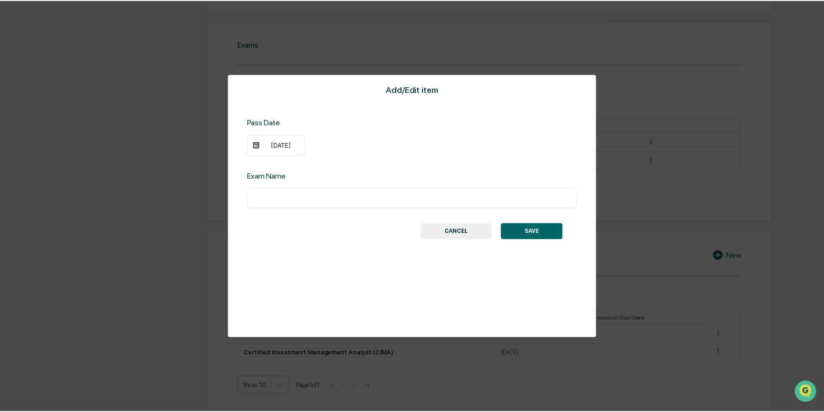
scroll to position [538, 0]
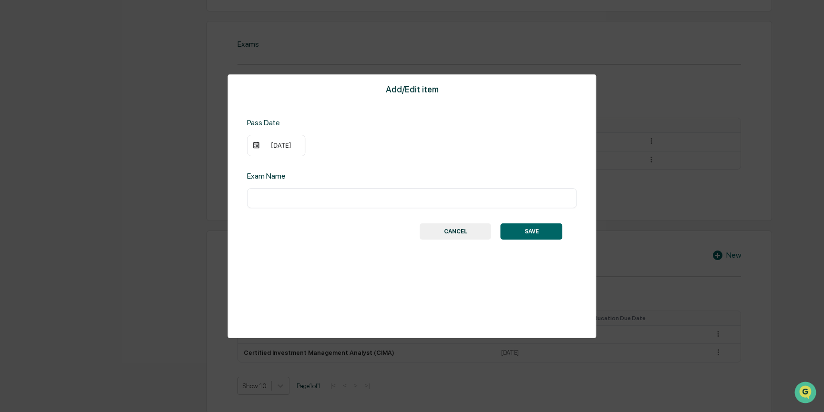
click at [289, 198] on input "text" at bounding box center [411, 199] width 315 height 10
type input "**********"
click at [542, 231] on button "SAVE" at bounding box center [532, 232] width 62 height 16
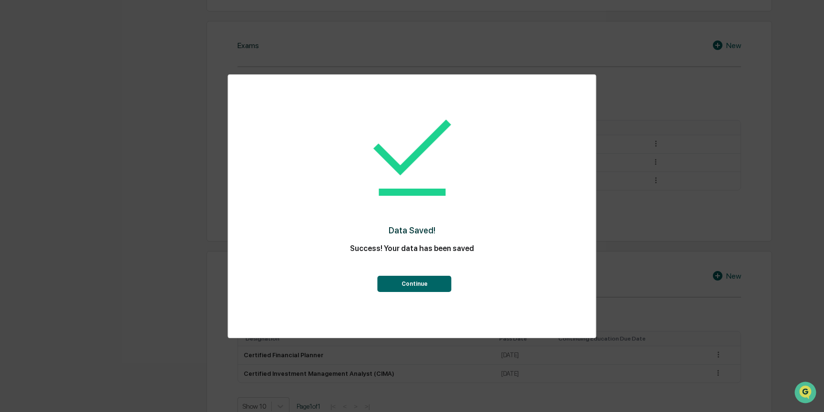
click at [432, 285] on button "Continue" at bounding box center [415, 284] width 74 height 16
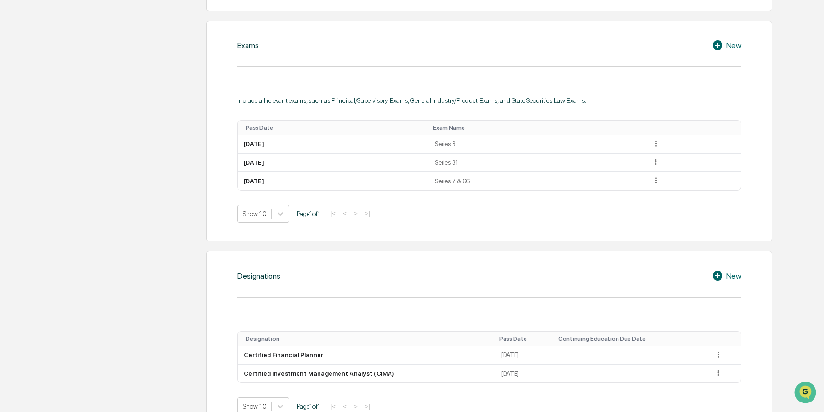
click at [736, 40] on div "New" at bounding box center [726, 45] width 29 height 11
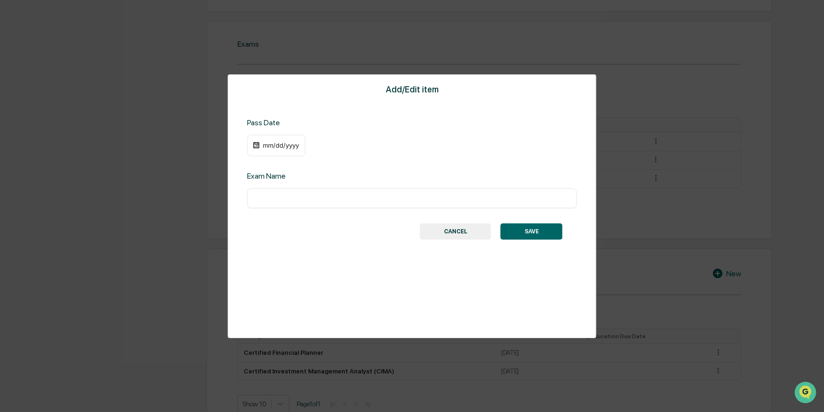
click at [279, 145] on div "mm/dd/yyyy" at bounding box center [281, 146] width 38 height 8
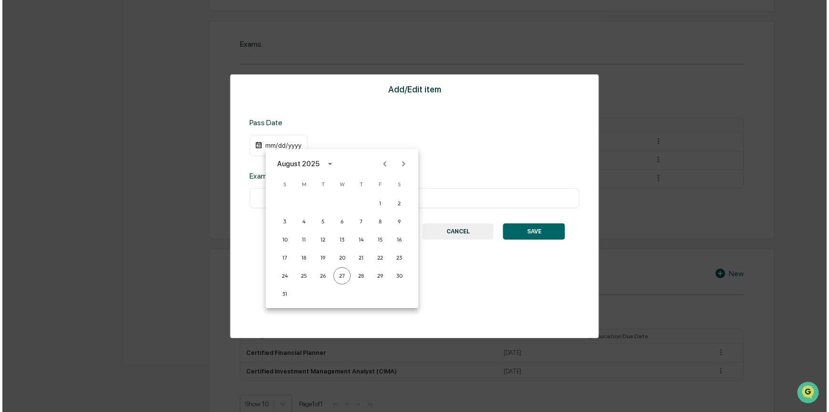
scroll to position [539, 0]
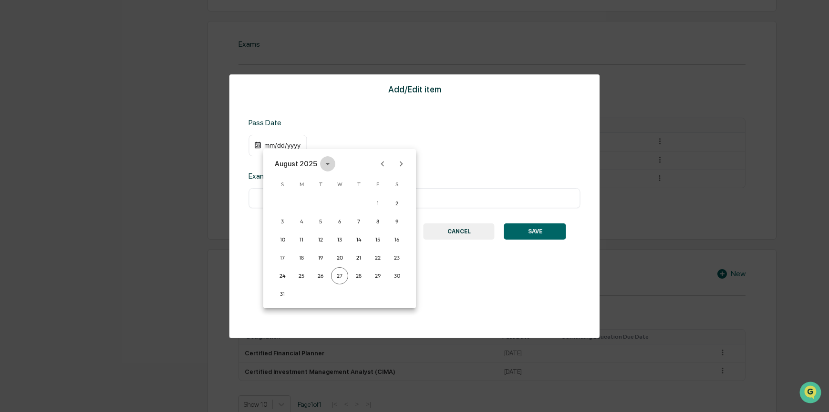
click at [324, 164] on icon "calendar view is open, switch to year view" at bounding box center [327, 164] width 10 height 10
click at [382, 200] on button "2001" at bounding box center [389, 201] width 34 height 17
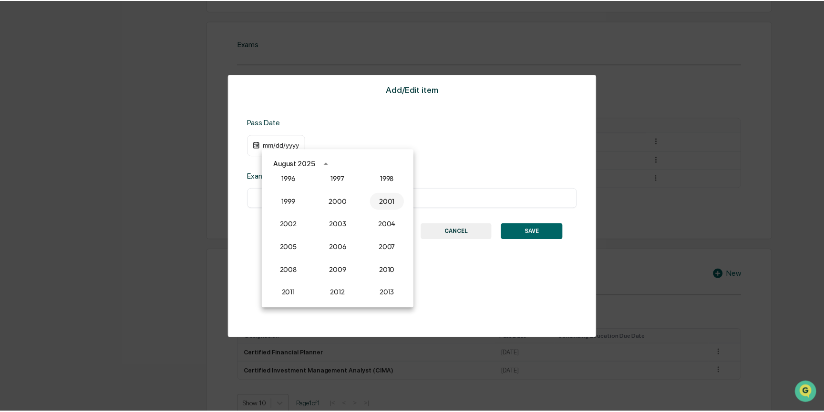
scroll to position [538, 0]
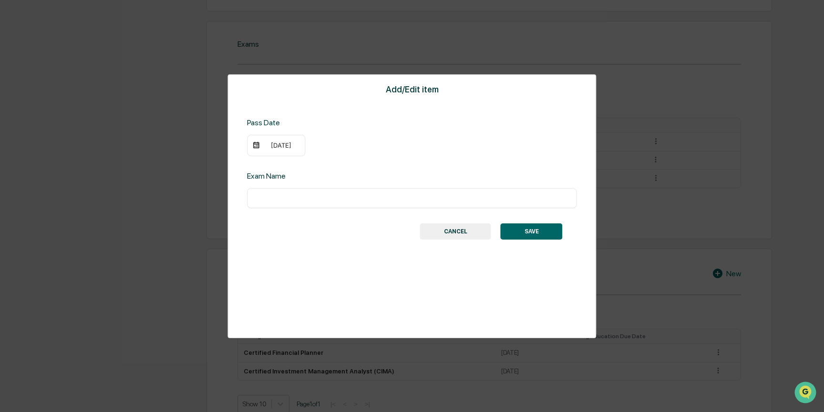
click at [293, 149] on div "[DATE]" at bounding box center [281, 146] width 38 height 8
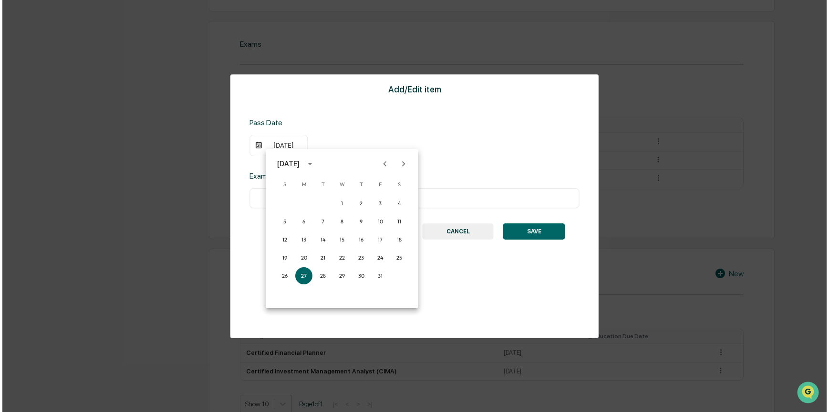
scroll to position [539, 0]
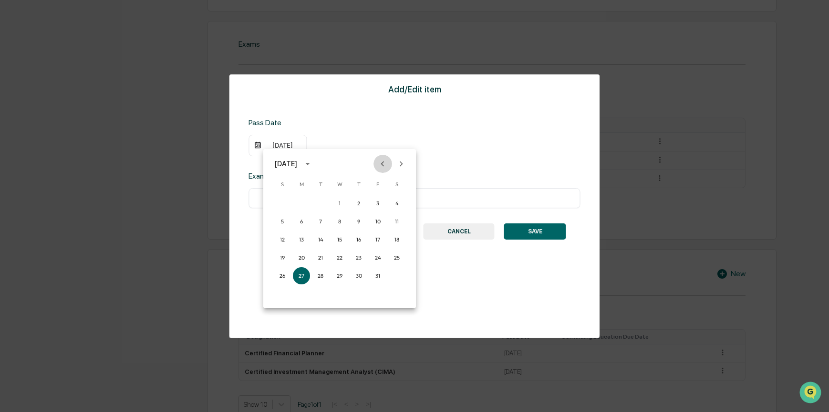
click at [380, 164] on icon "Previous month" at bounding box center [382, 164] width 10 height 10
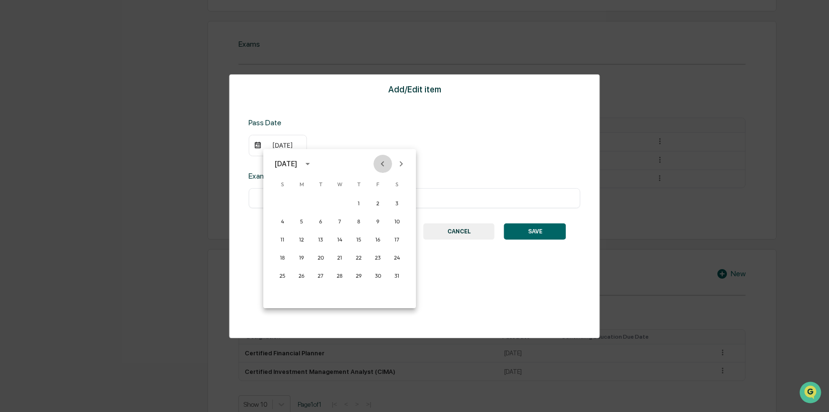
click at [380, 164] on icon "Previous month" at bounding box center [382, 164] width 10 height 10
click at [399, 163] on icon "Next month" at bounding box center [401, 164] width 10 height 10
click at [304, 202] on button "1" at bounding box center [301, 203] width 17 height 17
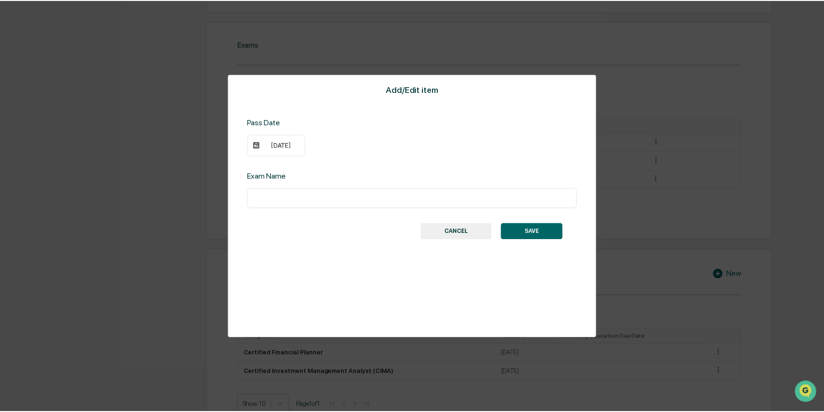
scroll to position [538, 0]
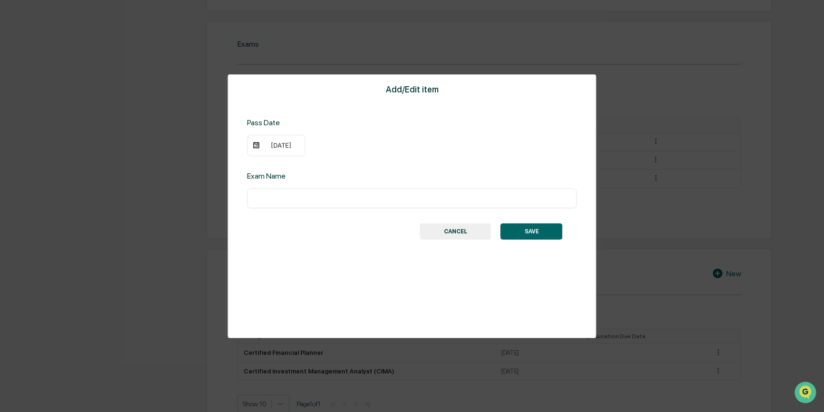
click at [284, 198] on input "text" at bounding box center [411, 199] width 315 height 10
type input "**********"
click at [533, 234] on button "SAVE" at bounding box center [532, 232] width 62 height 16
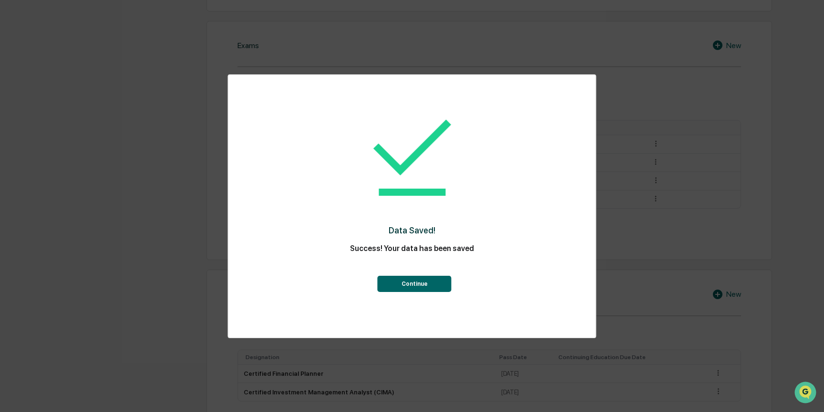
click at [431, 285] on button "Continue" at bounding box center [415, 284] width 74 height 16
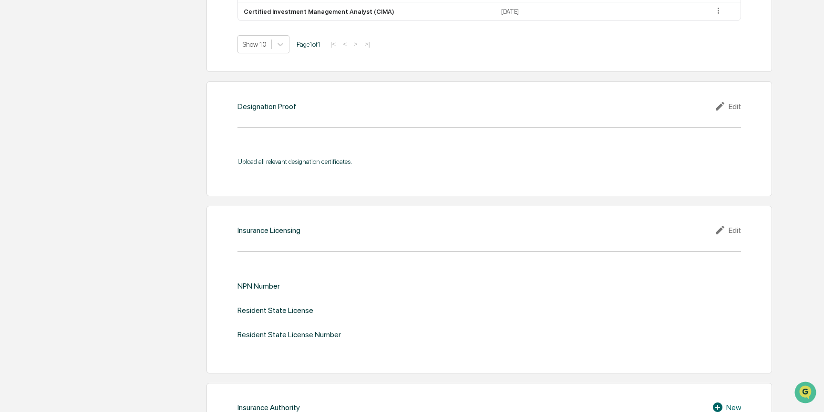
scroll to position [920, 0]
click at [731, 224] on div "Edit" at bounding box center [727, 229] width 27 height 11
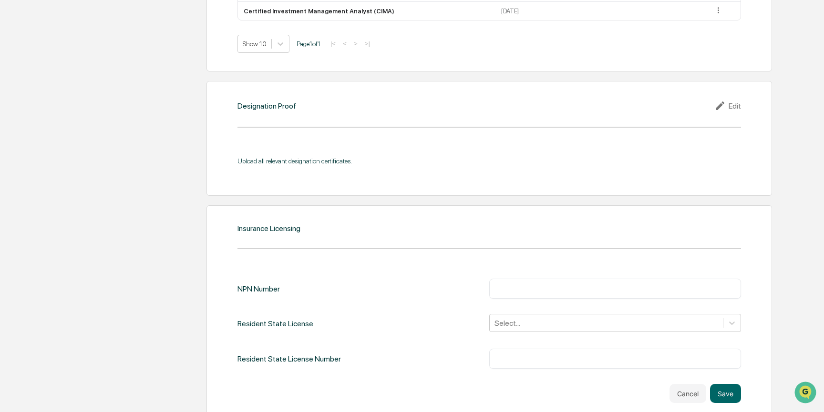
click at [559, 284] on input "text" at bounding box center [614, 289] width 237 height 10
type input "*******"
click at [529, 314] on div "Select..." at bounding box center [615, 323] width 252 height 18
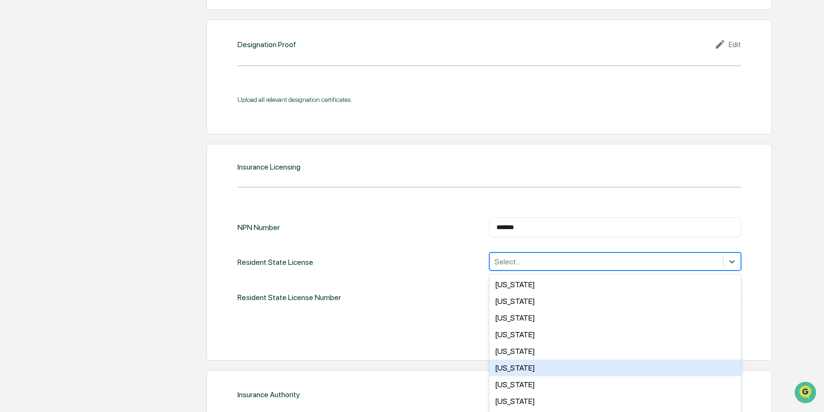
click at [516, 360] on div "[US_STATE]" at bounding box center [615, 368] width 252 height 17
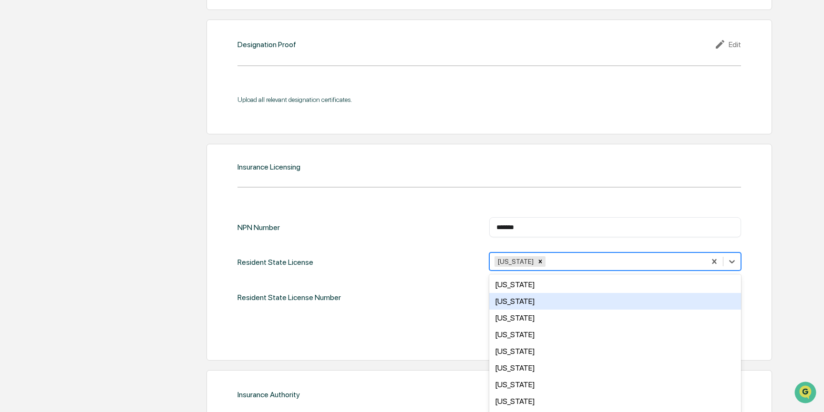
click at [441, 288] on div "Resident State License Number ​" at bounding box center [488, 298] width 503 height 20
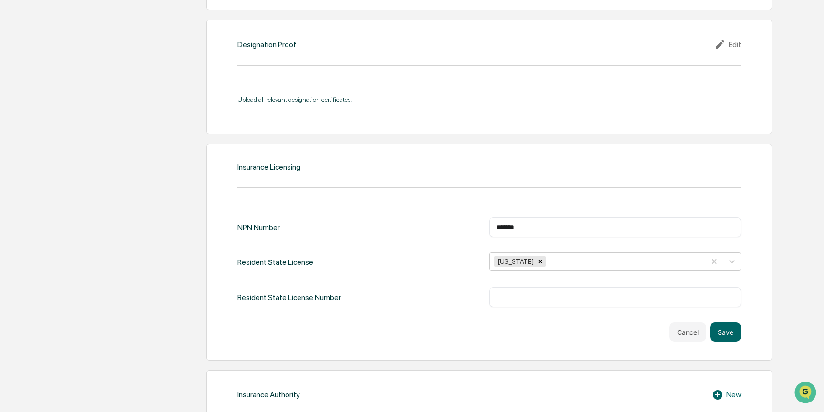
click at [521, 293] on input "text" at bounding box center [614, 298] width 237 height 10
type input "******"
click at [730, 323] on button "Save" at bounding box center [725, 332] width 31 height 19
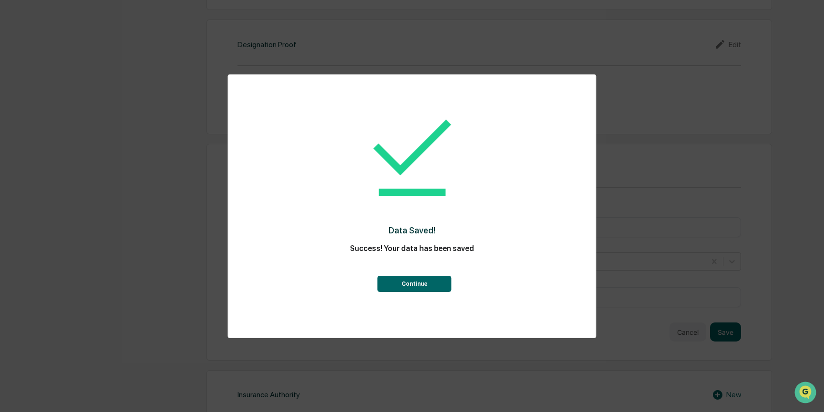
click at [406, 284] on button "Continue" at bounding box center [415, 284] width 74 height 16
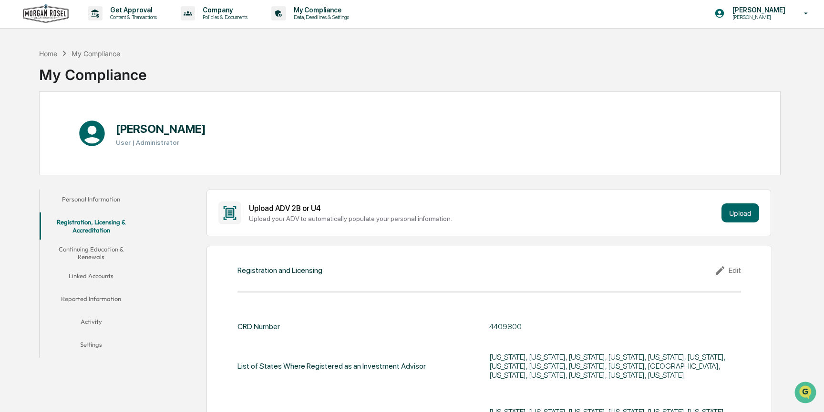
scroll to position [0, 0]
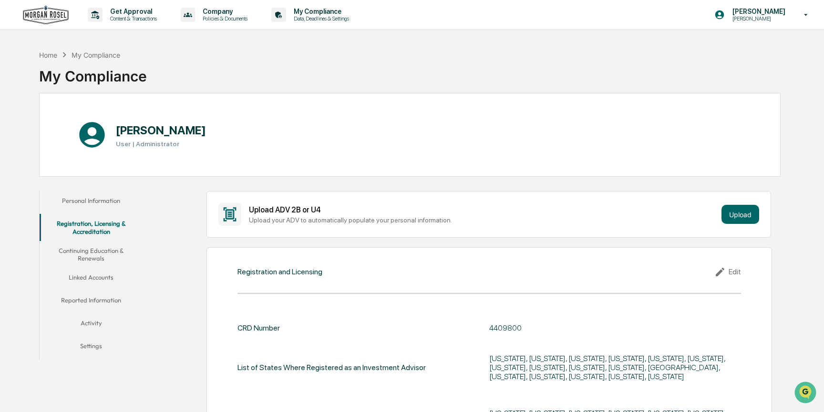
click at [94, 298] on button "Reported Information" at bounding box center [91, 302] width 103 height 23
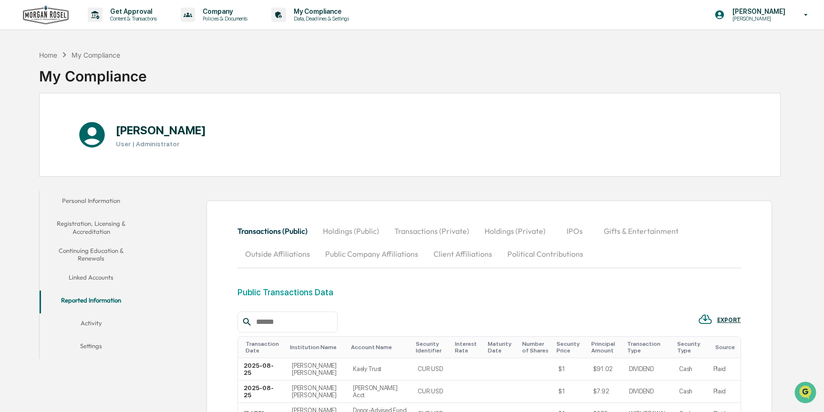
click at [95, 327] on button "Activity" at bounding box center [91, 325] width 103 height 23
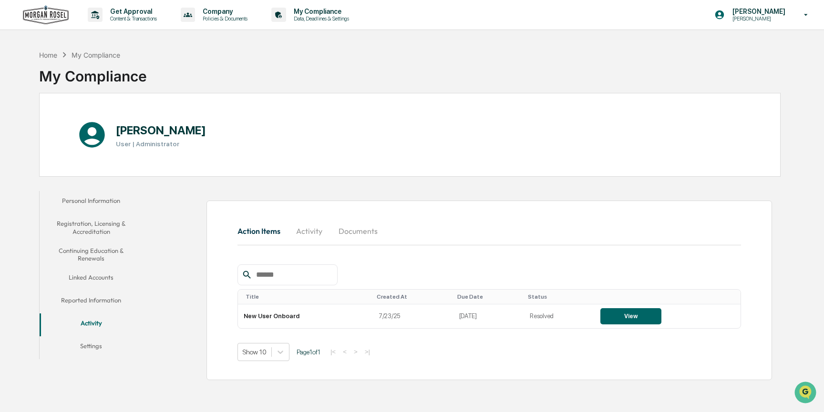
click at [94, 346] on button "Settings" at bounding box center [91, 348] width 103 height 23
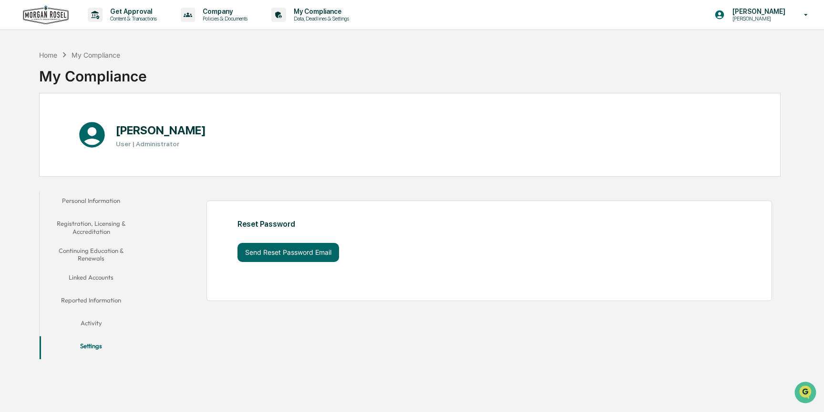
click at [93, 279] on button "Linked Accounts" at bounding box center [91, 279] width 103 height 23
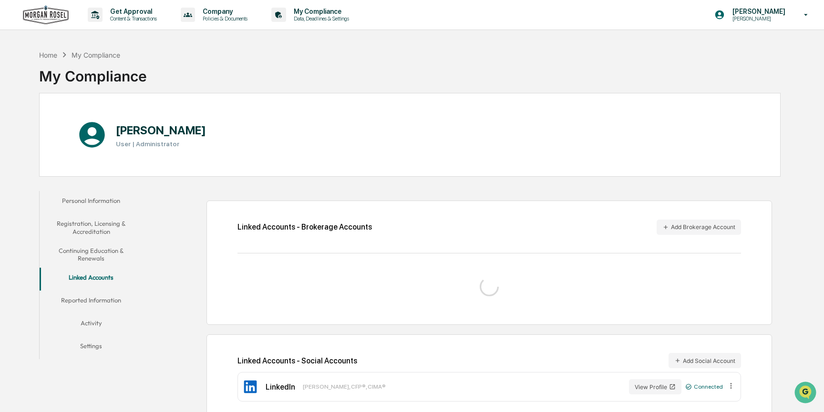
click at [90, 253] on button "Continuing Education & Renewals" at bounding box center [91, 254] width 103 height 27
